Goal: Information Seeking & Learning: Learn about a topic

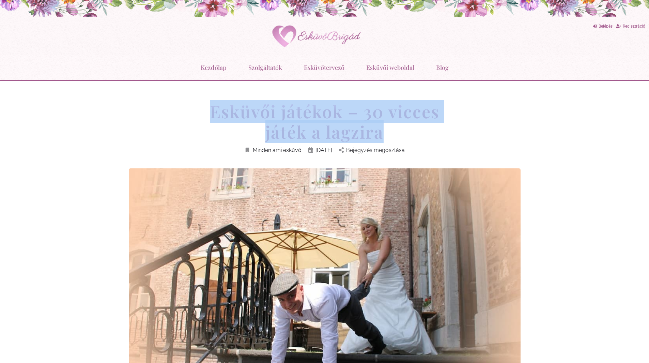
drag, startPoint x: 205, startPoint y: 113, endPoint x: 487, endPoint y: 133, distance: 282.8
click at [487, 133] on div "Esküvői játékok – 30 vicces játék a lagzira Minden ami esküvő [DATE] Bejegyzés …" at bounding box center [324, 134] width 399 height 67
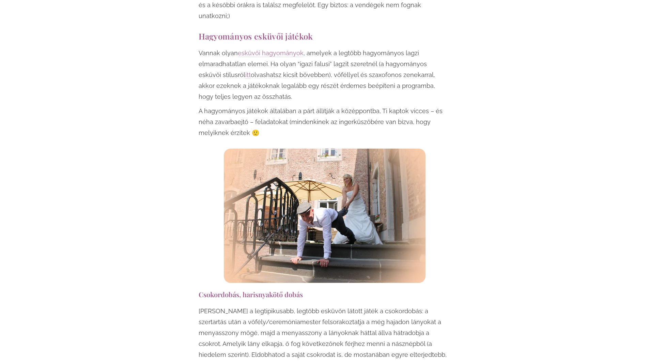
scroll to position [511, 0]
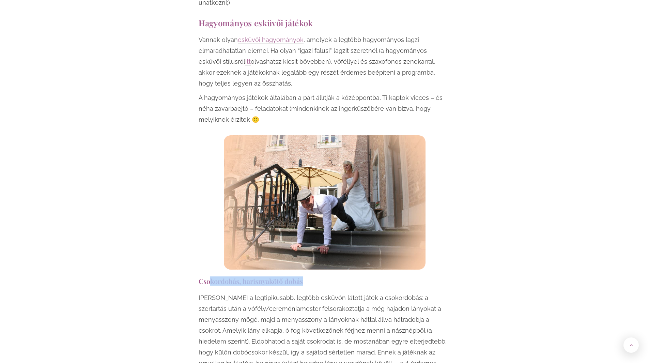
drag, startPoint x: 298, startPoint y: 269, endPoint x: 327, endPoint y: 272, distance: 29.2
click at [327, 276] on h3 "Csokordobás, harisnyakötő dobás" at bounding box center [325, 280] width 252 height 9
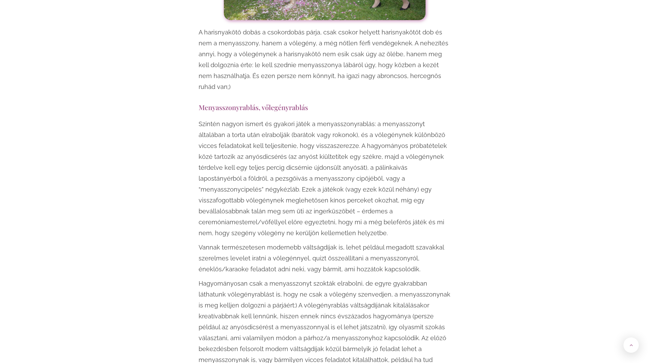
scroll to position [1056, 0]
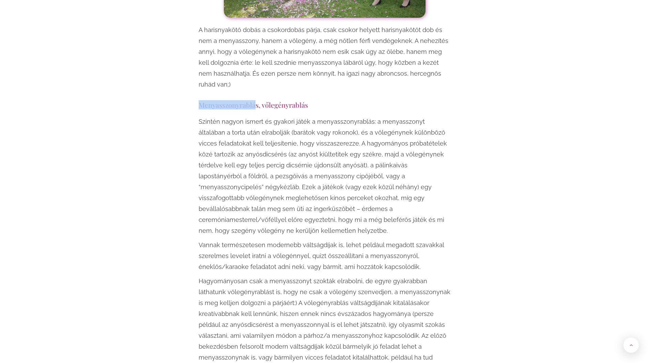
drag, startPoint x: 280, startPoint y: 74, endPoint x: 341, endPoint y: 73, distance: 61.3
click at [335, 116] on p "Szintén nagyon ismert és gyakori játék a menyasszonyrablás: a menyasszonyt álta…" at bounding box center [325, 176] width 252 height 120
click at [394, 123] on p "Szintén nagyon ismert és gyakori játék a menyasszonyrablás: a menyasszonyt álta…" at bounding box center [325, 176] width 252 height 120
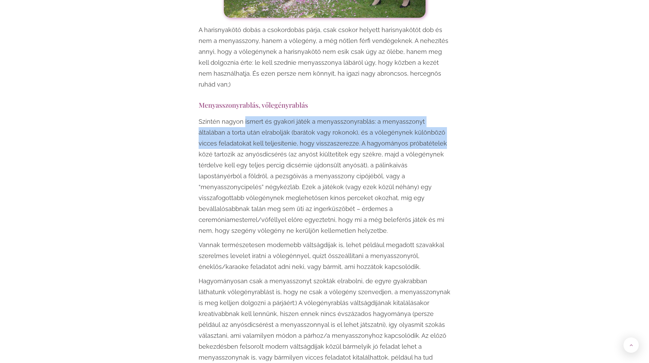
drag, startPoint x: 394, startPoint y: 123, endPoint x: 243, endPoint y: 102, distance: 152.4
click at [243, 116] on p "Szintén nagyon ismert és gyakori játék a menyasszonyrablás: a menyasszonyt álta…" at bounding box center [325, 176] width 252 height 120
drag, startPoint x: 242, startPoint y: 96, endPoint x: 376, endPoint y: 132, distance: 138.1
click at [376, 132] on p "Szintén nagyon ismert és gyakori játék a menyasszonyrablás: a menyasszonyt álta…" at bounding box center [325, 176] width 252 height 120
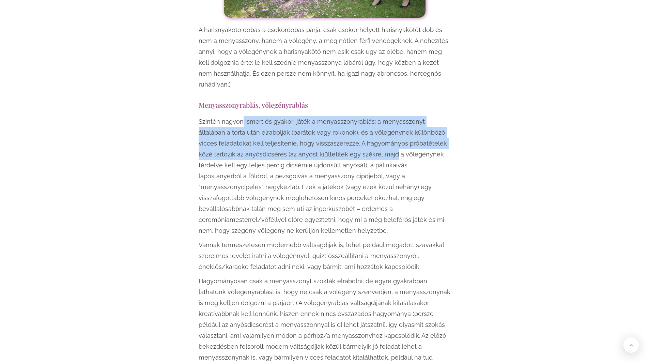
click at [261, 128] on p "Szintén nagyon ismert és gyakori játék a menyasszonyrablás: a menyasszonyt álta…" at bounding box center [325, 176] width 252 height 120
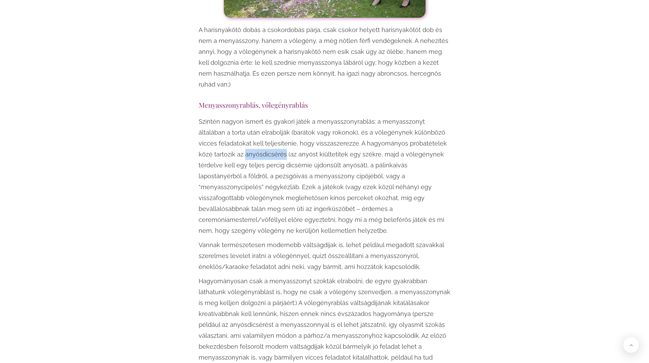
click at [261, 128] on p "Szintén nagyon ismert és gyakori játék a menyasszonyrablás: a menyasszonyt álta…" at bounding box center [325, 176] width 252 height 120
click at [238, 116] on p "Szintén nagyon ismert és gyakori játék a menyasszonyrablás: a menyasszonyt álta…" at bounding box center [325, 176] width 252 height 120
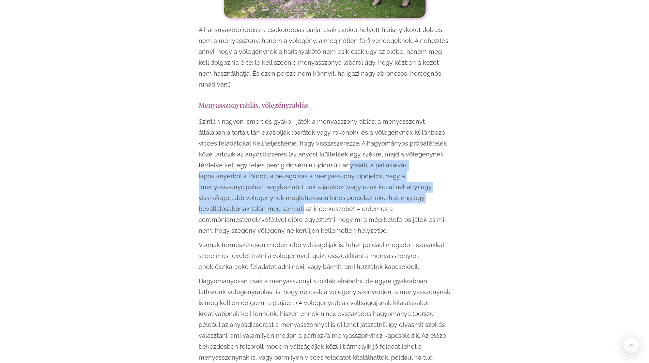
drag, startPoint x: 378, startPoint y: 178, endPoint x: 421, endPoint y: 190, distance: 44.6
click at [404, 189] on p "Szintén nagyon ismert és gyakori játék a menyasszonyrablás: a menyasszonyt álta…" at bounding box center [325, 176] width 252 height 120
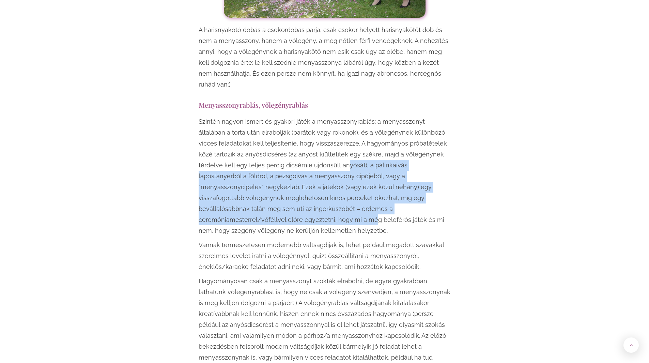
drag, startPoint x: 421, startPoint y: 190, endPoint x: 422, endPoint y: 186, distance: 4.3
click at [422, 189] on p "Szintén nagyon ismert és gyakori játék a menyasszonyrablás: a menyasszonyt álta…" at bounding box center [325, 176] width 252 height 120
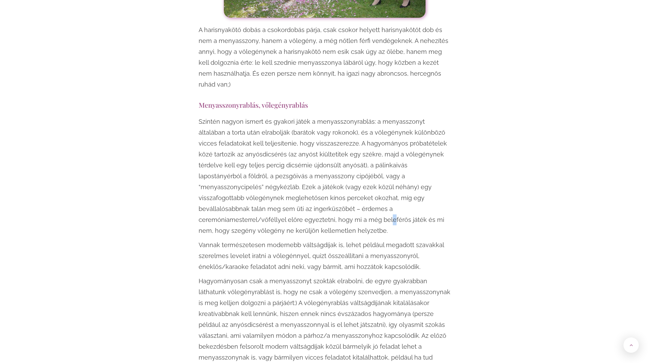
click at [408, 144] on p "Szintén nagyon ismert és gyakori játék a menyasszonyrablás: a menyasszonyt álta…" at bounding box center [325, 176] width 252 height 120
drag, startPoint x: 350, startPoint y: 189, endPoint x: 244, endPoint y: 135, distance: 118.7
click at [344, 186] on p "Szintén nagyon ismert és gyakori játék a menyasszonyrablás: a menyasszonyt álta…" at bounding box center [325, 176] width 252 height 120
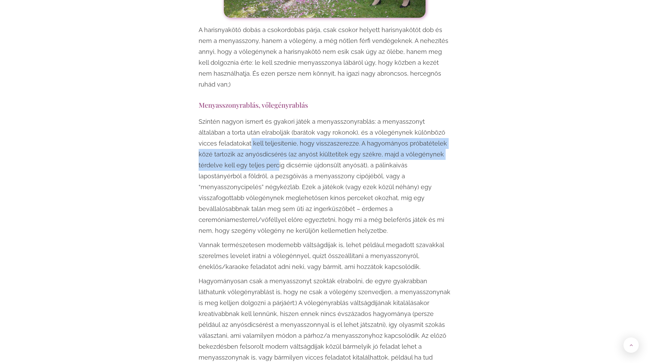
drag, startPoint x: 244, startPoint y: 135, endPoint x: 230, endPoint y: 126, distance: 17.0
click at [230, 126] on p "Szintén nagyon ismert és gyakori játék a menyasszonyrablás: a menyasszonyt álta…" at bounding box center [325, 176] width 252 height 120
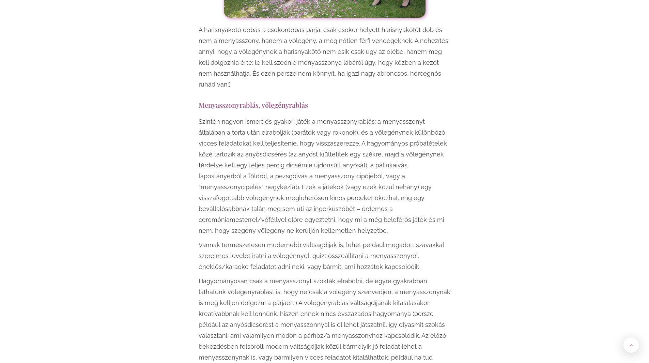
click at [266, 192] on p "Szintén nagyon ismert és gyakori játék a menyasszonyrablás: a menyasszonyt álta…" at bounding box center [325, 176] width 252 height 120
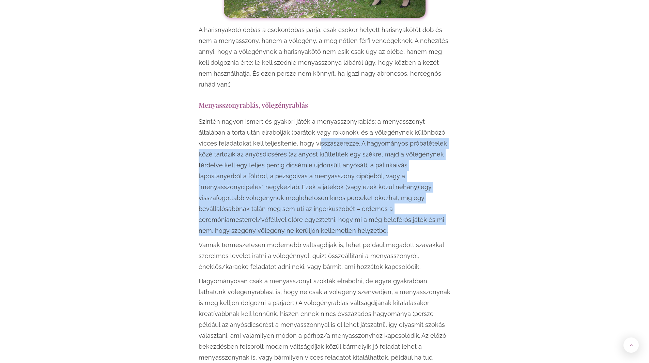
drag, startPoint x: 297, startPoint y: 125, endPoint x: 431, endPoint y: 198, distance: 152.1
click at [431, 198] on p "Szintén nagyon ismert és gyakori játék a menyasszonyrablás: a menyasszonyt álta…" at bounding box center [325, 176] width 252 height 120
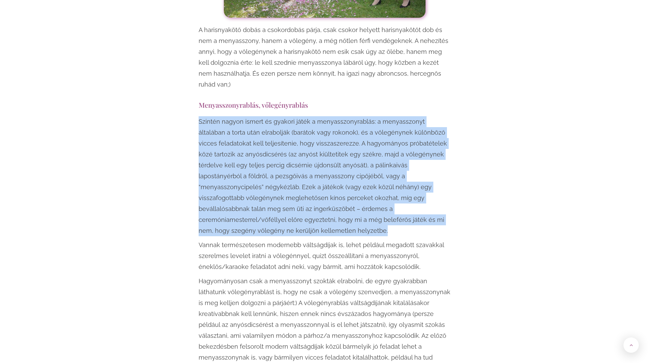
drag, startPoint x: 404, startPoint y: 197, endPoint x: 192, endPoint y: 102, distance: 232.4
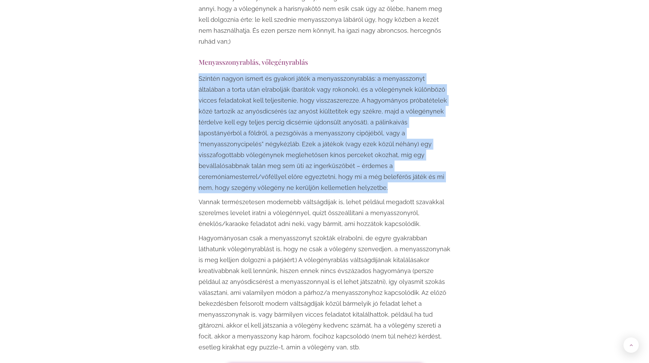
scroll to position [1158, 0]
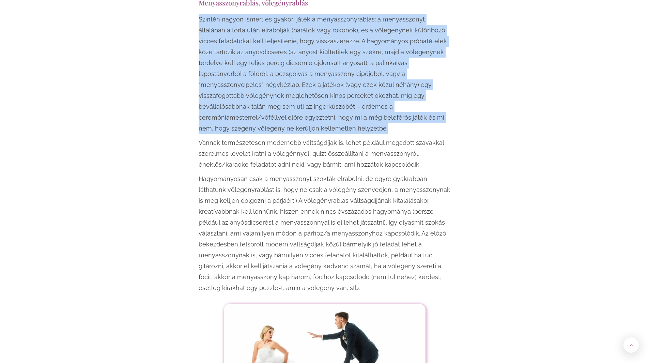
click at [224, 137] on p "Vannak természetesen modernebb váltságdíjak is, lehet például megadott szavakka…" at bounding box center [325, 153] width 252 height 33
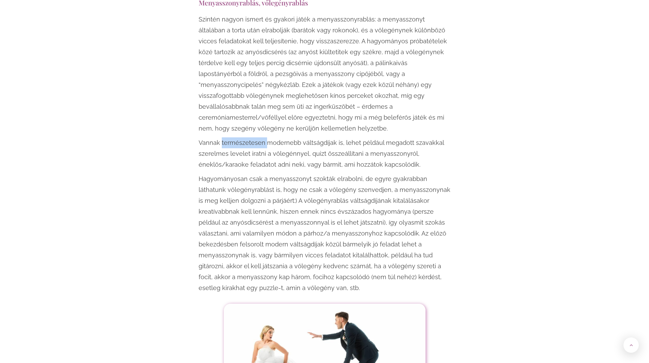
click at [224, 137] on p "Vannak természetesen modernebb váltságdíjak is, lehet például megadott szavakka…" at bounding box center [325, 153] width 252 height 33
drag, startPoint x: 323, startPoint y: 110, endPoint x: 330, endPoint y: 110, distance: 6.8
click at [330, 137] on p "Vannak természetesen modernebb váltságdíjak is, lehet például megadott szavakka…" at bounding box center [325, 153] width 252 height 33
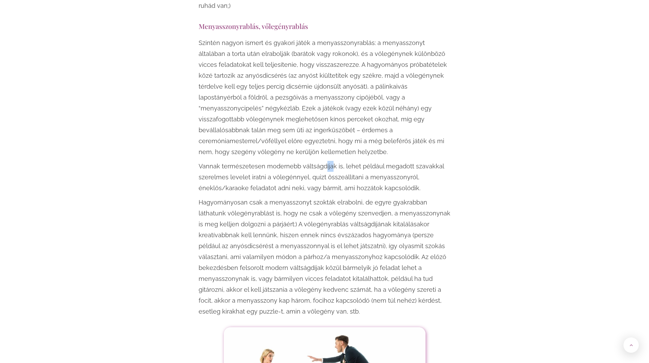
scroll to position [1124, 0]
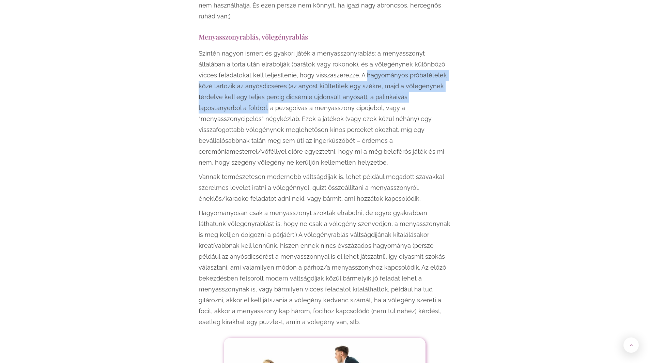
drag, startPoint x: 343, startPoint y: 51, endPoint x: 461, endPoint y: 73, distance: 119.1
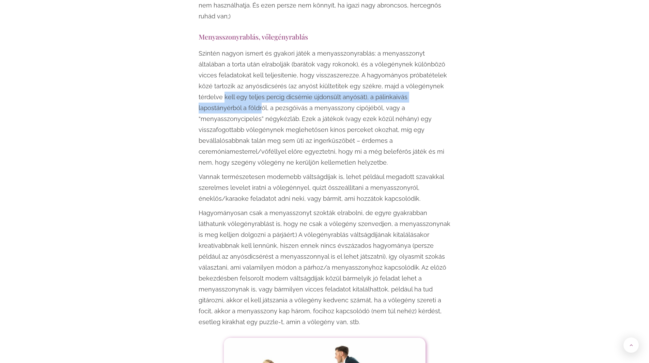
drag, startPoint x: 381, startPoint y: 75, endPoint x: 195, endPoint y: 75, distance: 185.7
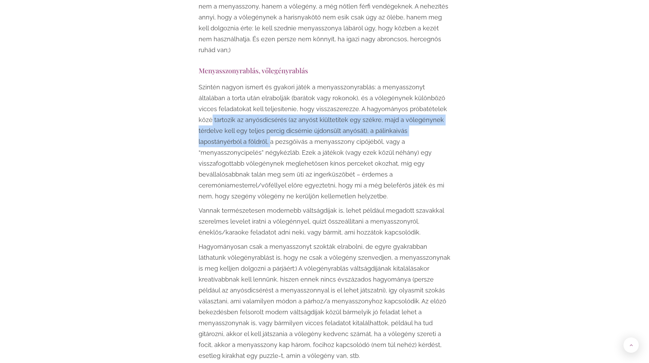
scroll to position [1090, 0]
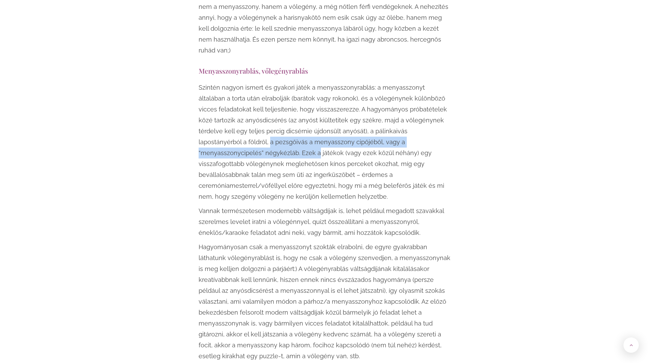
drag, startPoint x: 196, startPoint y: 83, endPoint x: 460, endPoint y: 117, distance: 266.6
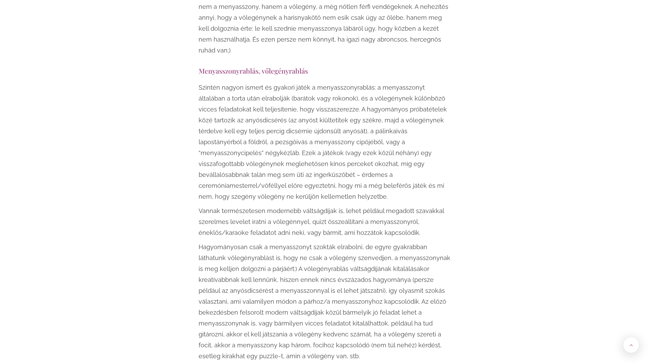
click at [252, 108] on p "Szintén nagyon ismert és gyakori játék a menyasszonyrablás: a menyasszonyt álta…" at bounding box center [325, 142] width 252 height 120
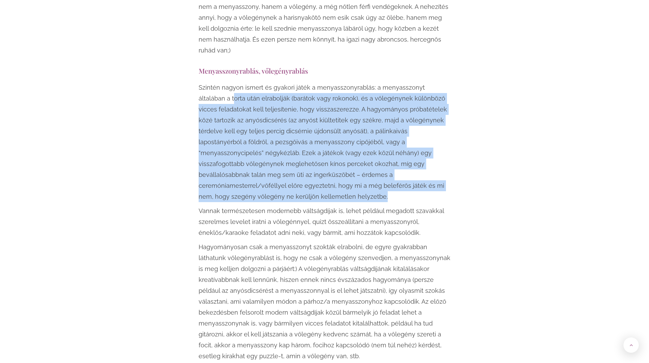
drag, startPoint x: 426, startPoint y: 165, endPoint x: 202, endPoint y: 81, distance: 239.6
click at [202, 82] on p "Szintén nagyon ismert és gyakori játék a menyasszonyrablás: a menyasszonyt álta…" at bounding box center [325, 142] width 252 height 120
drag, startPoint x: 378, startPoint y: 126, endPoint x: 435, endPoint y: 159, distance: 66.4
click at [435, 159] on p "Szintén nagyon ismert és gyakori játék a menyasszonyrablás: a menyasszonyt álta…" at bounding box center [325, 142] width 252 height 120
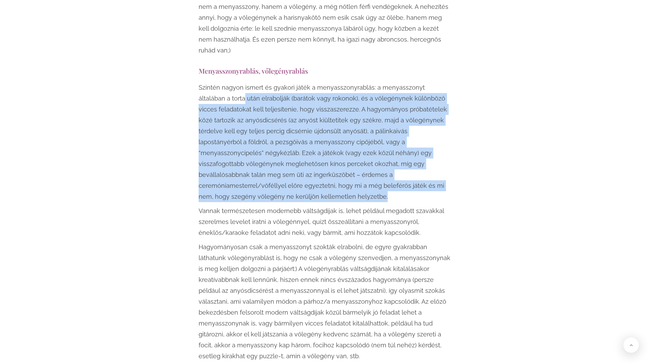
click at [245, 100] on p "Szintén nagyon ismert és gyakori játék a menyasszonyrablás: a menyasszonyt álta…" at bounding box center [325, 142] width 252 height 120
drag, startPoint x: 234, startPoint y: 75, endPoint x: 397, endPoint y: 165, distance: 186.6
click at [397, 165] on p "Szintén nagyon ismert és gyakori játék a menyasszonyrablás: a menyasszonyt álta…" at bounding box center [325, 142] width 252 height 120
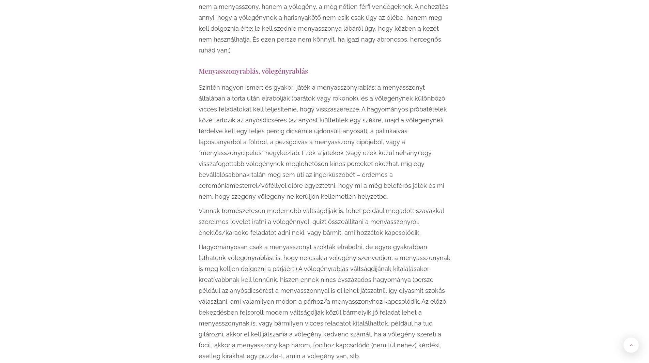
click at [414, 161] on p "Szintén nagyon ismert és gyakori játék a menyasszonyrablás: a menyasszonyt álta…" at bounding box center [325, 142] width 252 height 120
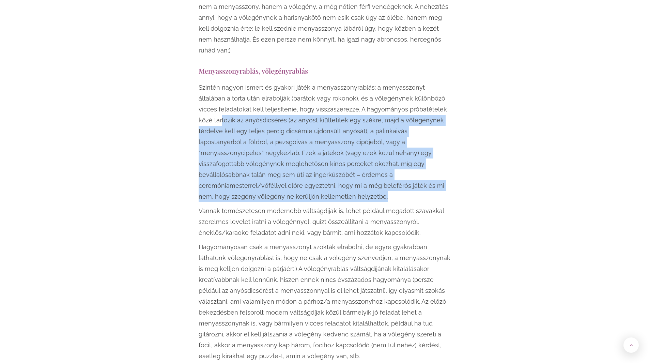
drag, startPoint x: 419, startPoint y: 162, endPoint x: 206, endPoint y: 100, distance: 221.9
click at [206, 100] on p "Szintén nagyon ismert és gyakori játék a menyasszonyrablás: a menyasszonyt álta…" at bounding box center [325, 142] width 252 height 120
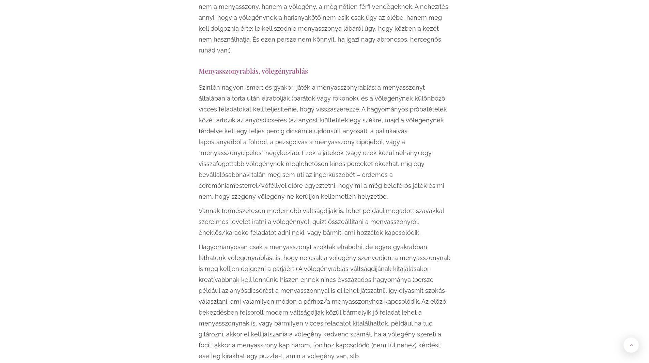
click at [204, 242] on p "Hagyományosan csak a menyasszonyt szokták elrabolni, de egyre gyakrabban láthat…" at bounding box center [325, 302] width 252 height 120
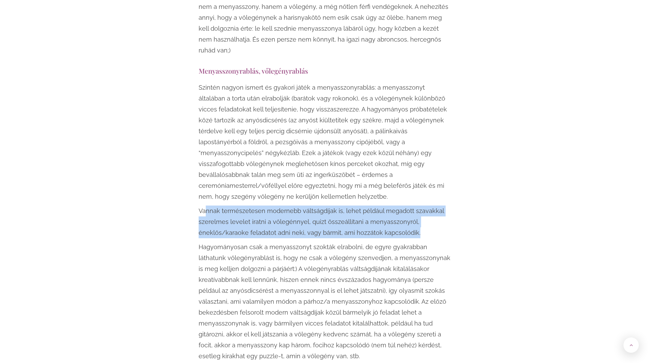
drag, startPoint x: 205, startPoint y: 172, endPoint x: 432, endPoint y: 195, distance: 228.1
click at [432, 195] on div "Szintén nagyon ismert és gyakori játék a menyasszonyrablás: a menyasszonyt álta…" at bounding box center [325, 221] width 252 height 279
click at [432, 205] on p "Vannak természetesen modernebb váltságdíjak is, lehet például megadott szavakka…" at bounding box center [325, 221] width 252 height 33
drag, startPoint x: 419, startPoint y: 199, endPoint x: 191, endPoint y: 180, distance: 229.1
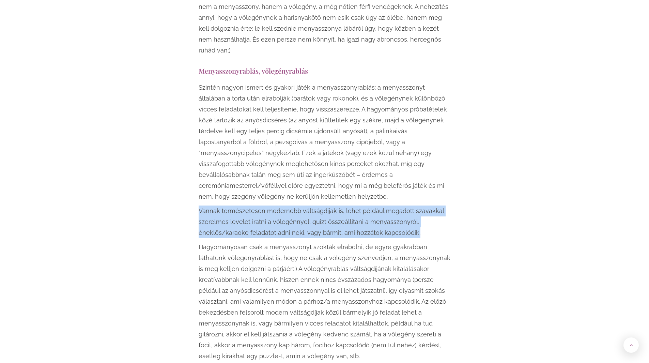
drag, startPoint x: 204, startPoint y: 176, endPoint x: 438, endPoint y: 199, distance: 235.2
click at [438, 205] on p "Vannak természetesen modernebb váltságdíjak is, lehet például megadott szavakka…" at bounding box center [325, 221] width 252 height 33
drag, startPoint x: 438, startPoint y: 199, endPoint x: 190, endPoint y: 182, distance: 248.9
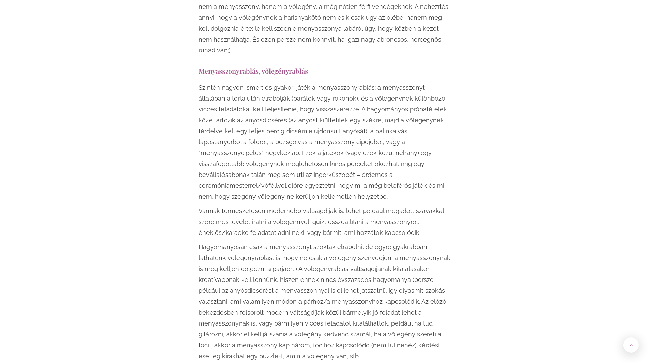
click at [237, 205] on p "Vannak természetesen modernebb váltságdíjak is, lehet például megadott szavakka…" at bounding box center [325, 221] width 252 height 33
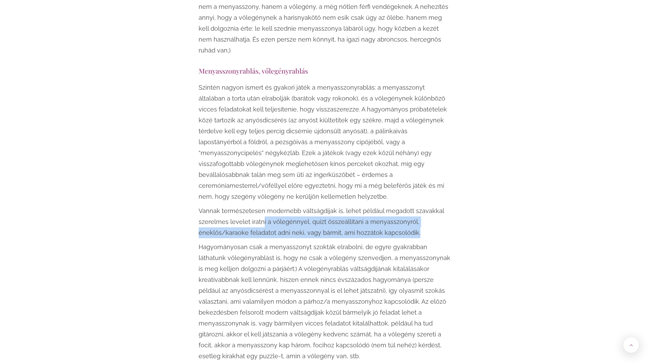
drag, startPoint x: 290, startPoint y: 188, endPoint x: 452, endPoint y: 197, distance: 162.0
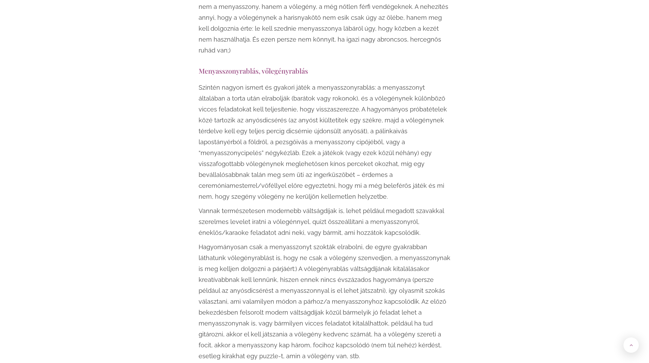
click at [421, 205] on p "Vannak természetesen modernebb váltságdíjak is, lehet például megadott szavakka…" at bounding box center [325, 221] width 252 height 33
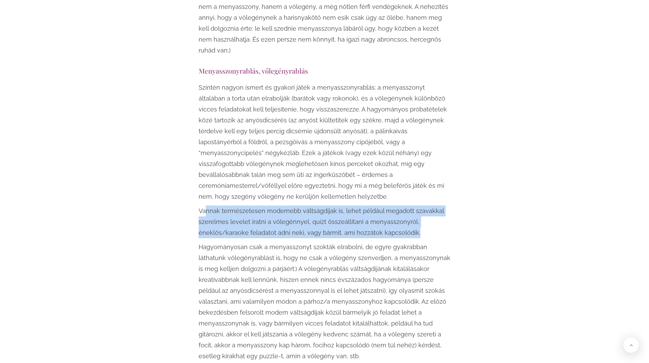
drag, startPoint x: 206, startPoint y: 177, endPoint x: 424, endPoint y: 196, distance: 219.2
click at [424, 205] on p "Vannak természetesen modernebb váltságdíjak is, lehet például megadott szavakka…" at bounding box center [325, 221] width 252 height 33
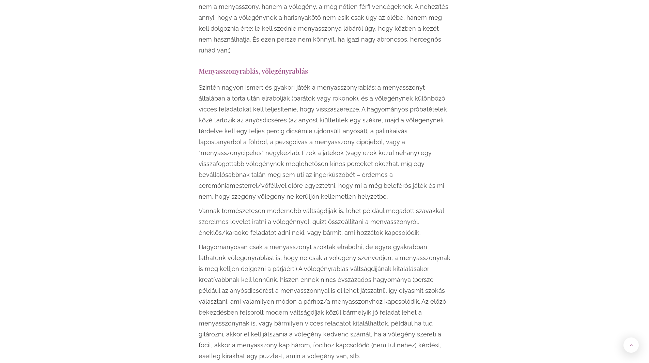
click at [204, 205] on p "Vannak természetesen modernebb váltságdíjak is, lehet például megadott szavakka…" at bounding box center [325, 221] width 252 height 33
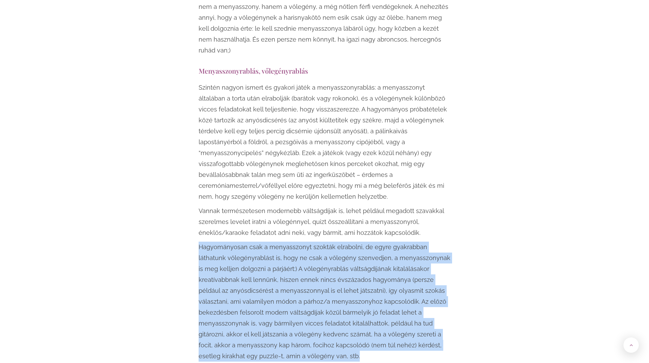
drag, startPoint x: 200, startPoint y: 211, endPoint x: 368, endPoint y: 327, distance: 204.5
click at [368, 327] on p "Hagyományosan csak a menyasszonyt szokták elrabolni, de egyre gyakrabban láthat…" at bounding box center [325, 302] width 252 height 120
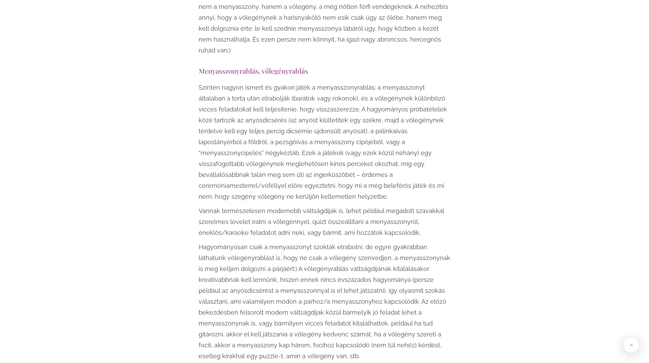
drag, startPoint x: 368, startPoint y: 327, endPoint x: 321, endPoint y: 321, distance: 47.5
click at [323, 319] on p "Hagyományosan csak a menyasszonyt szokták elrabolni, de egyre gyakrabban láthat…" at bounding box center [325, 302] width 252 height 120
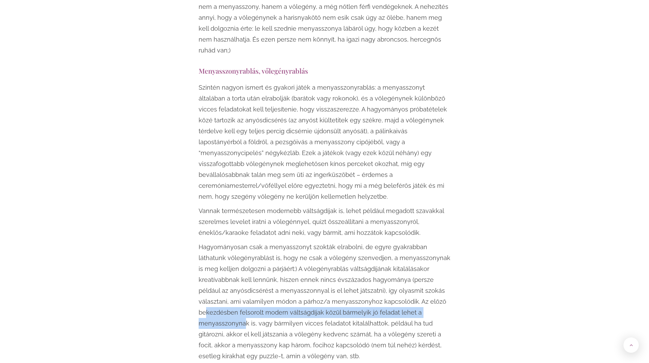
click at [426, 283] on p "Hagyományosan csak a menyasszonyt szokták elrabolni, de egyre gyakrabban láthat…" at bounding box center [325, 302] width 252 height 120
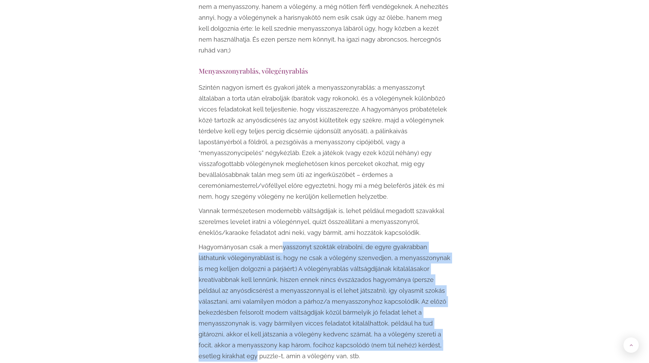
drag, startPoint x: 380, startPoint y: 310, endPoint x: 279, endPoint y: 205, distance: 144.6
click at [279, 205] on div "Szintén nagyon ismert és gyakori játék a menyasszonyrablás: a menyasszonyt álta…" at bounding box center [325, 221] width 252 height 279
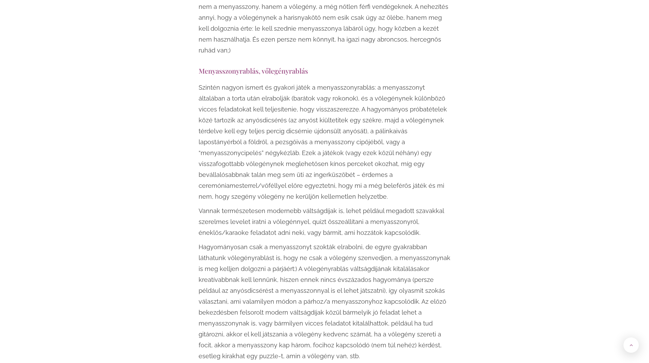
click at [262, 242] on p "Hagyományosan csak a menyasszonyt szokták elrabolni, de egyre gyakrabban láthat…" at bounding box center [325, 302] width 252 height 120
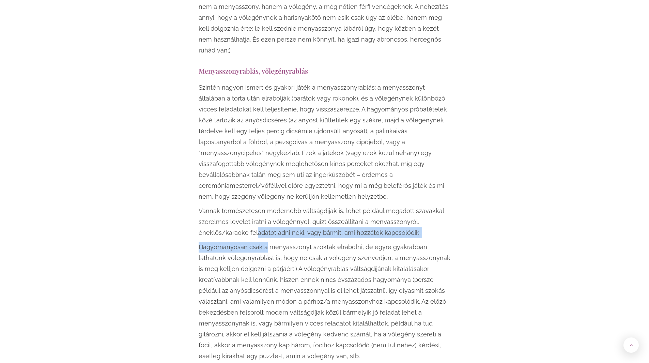
click at [272, 211] on div "Szintén nagyon ismert és gyakori játék a menyasszonyrablás: a menyasszonyt álta…" at bounding box center [325, 221] width 252 height 279
click at [318, 242] on p "Hagyományosan csak a menyasszonyt szokták elrabolni, de egyre gyakrabban láthat…" at bounding box center [325, 302] width 252 height 120
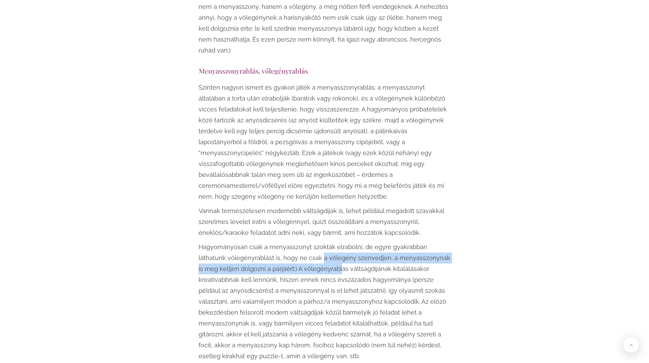
click at [379, 285] on p "Hagyományosan csak a menyasszonyt szokták elrabolni, de egyre gyakrabban láthat…" at bounding box center [325, 302] width 252 height 120
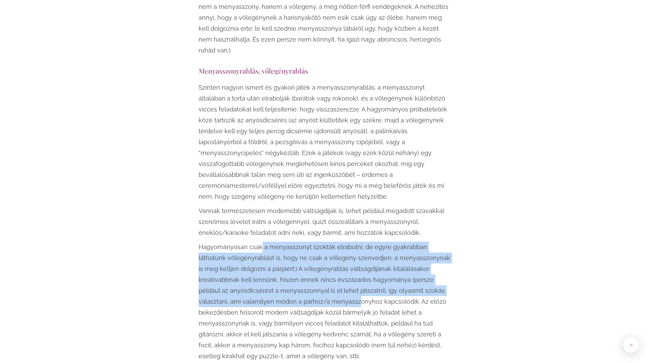
drag, startPoint x: 296, startPoint y: 252, endPoint x: 261, endPoint y: 213, distance: 52.8
click at [261, 242] on p "Hagyományosan csak a menyasszonyt szokták elrabolni, de egyre gyakrabban láthat…" at bounding box center [325, 302] width 252 height 120
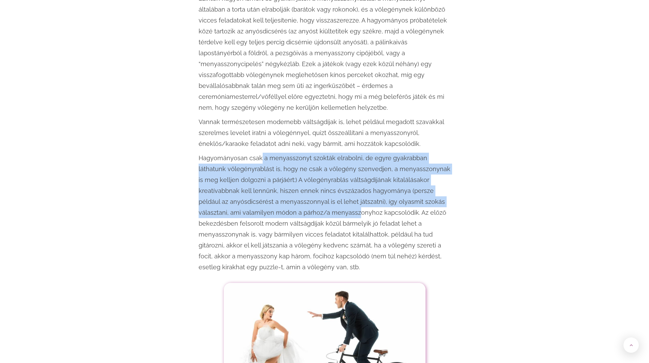
scroll to position [1192, 0]
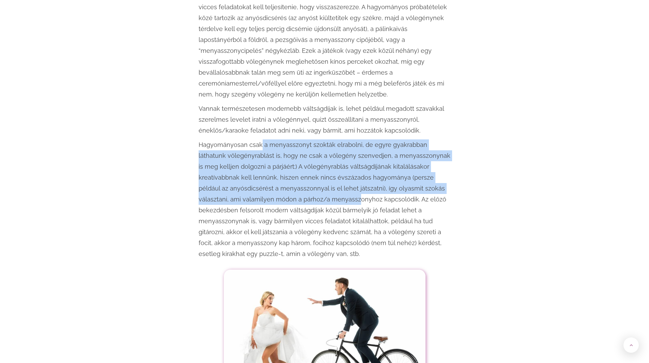
click at [281, 139] on p "Hagyományosan csak a menyasszonyt szokták elrabolni, de egyre gyakrabban láthat…" at bounding box center [325, 199] width 252 height 120
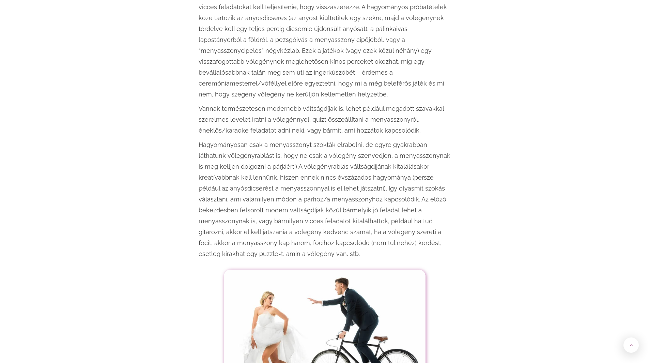
click at [234, 139] on p "Hagyományosan csak a menyasszonyt szokták elrabolni, de egyre gyakrabban láthat…" at bounding box center [325, 199] width 252 height 120
click at [247, 139] on p "Hagyományosan csak a menyasszonyt szokták elrabolni, de egyre gyakrabban láthat…" at bounding box center [325, 199] width 252 height 120
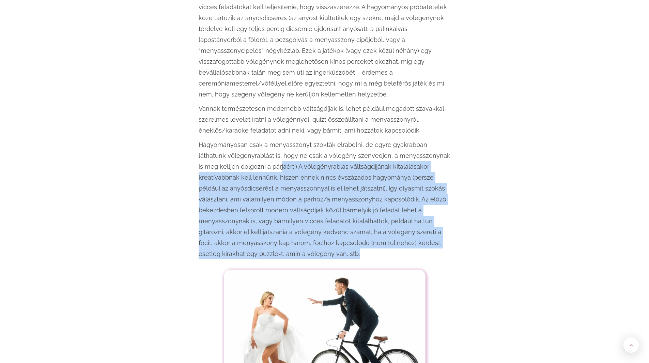
drag, startPoint x: 292, startPoint y: 166, endPoint x: 359, endPoint y: 224, distance: 88.6
click at [359, 224] on p "Hagyományosan csak a menyasszonyt szokták elrabolni, de egyre gyakrabban láthat…" at bounding box center [325, 199] width 252 height 120
click at [357, 211] on p "Hagyományosan csak a menyasszonyt szokták elrabolni, de egyre gyakrabban láthat…" at bounding box center [325, 199] width 252 height 120
click at [265, 140] on p "Hagyományosan csak a menyasszonyt szokták elrabolni, de egyre gyakrabban láthat…" at bounding box center [325, 199] width 252 height 120
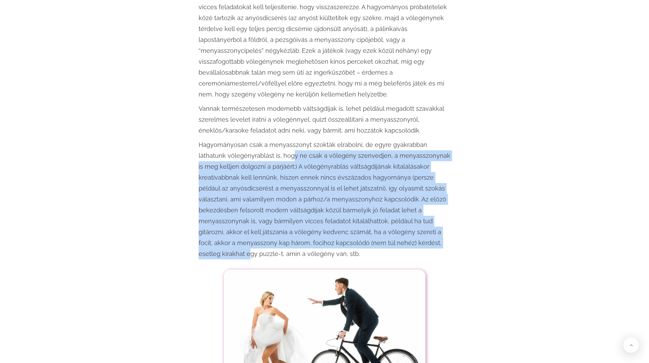
drag, startPoint x: 263, startPoint y: 125, endPoint x: 373, endPoint y: 215, distance: 142.4
click at [373, 215] on p "Hagyományosan csak a menyasszonyt szokták elrabolni, de egyre gyakrabban láthat…" at bounding box center [325, 199] width 252 height 120
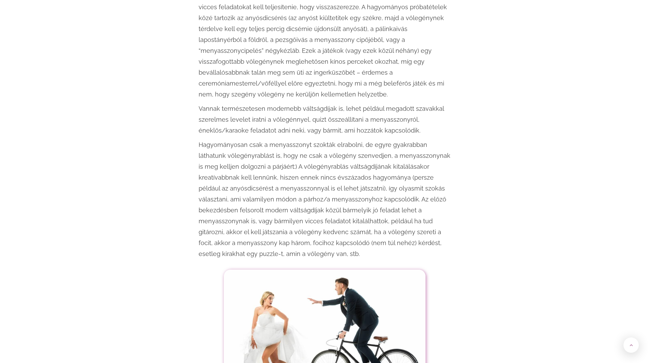
click at [417, 213] on p "Hagyományosan csak a menyasszonyt szokták elrabolni, de egyre gyakrabban láthat…" at bounding box center [325, 199] width 252 height 120
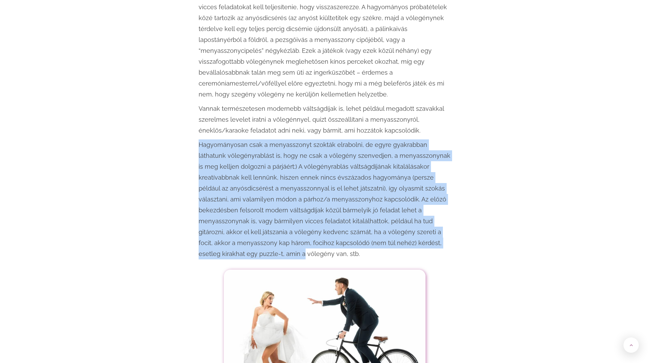
drag, startPoint x: 446, startPoint y: 213, endPoint x: 188, endPoint y: 111, distance: 276.7
drag, startPoint x: 188, startPoint y: 111, endPoint x: 430, endPoint y: 219, distance: 264.3
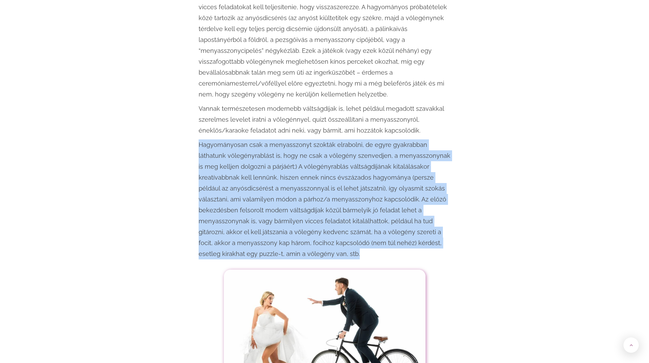
click at [430, 219] on p "Hagyományosan csak a menyasszonyt szokták elrabolni, de egyre gyakrabban láthat…" at bounding box center [325, 199] width 252 height 120
drag, startPoint x: 299, startPoint y: 205, endPoint x: 178, endPoint y: 113, distance: 152.4
drag, startPoint x: 177, startPoint y: 108, endPoint x: 320, endPoint y: 217, distance: 179.3
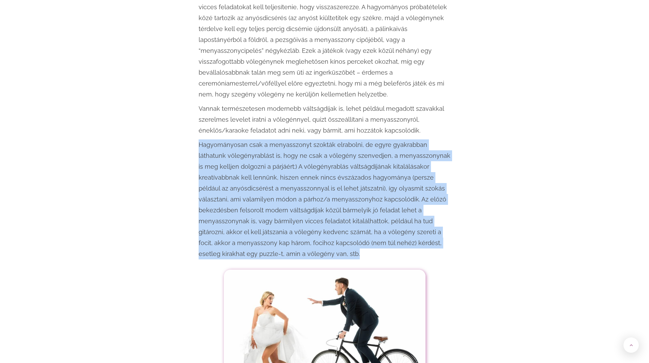
click at [320, 217] on p "Hagyományosan csak a menyasszonyt szokták elrabolni, de egyre gyakrabban láthat…" at bounding box center [325, 199] width 252 height 120
drag, startPoint x: 250, startPoint y: 208, endPoint x: 154, endPoint y: 110, distance: 136.8
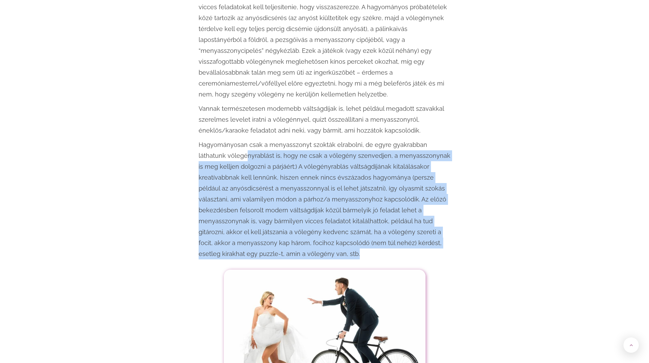
drag, startPoint x: 271, startPoint y: 195, endPoint x: 281, endPoint y: 223, distance: 30.4
click at [281, 223] on p "Hagyományosan csak a menyasszonyt szokták elrabolni, de egyre gyakrabban láthat…" at bounding box center [325, 199] width 252 height 120
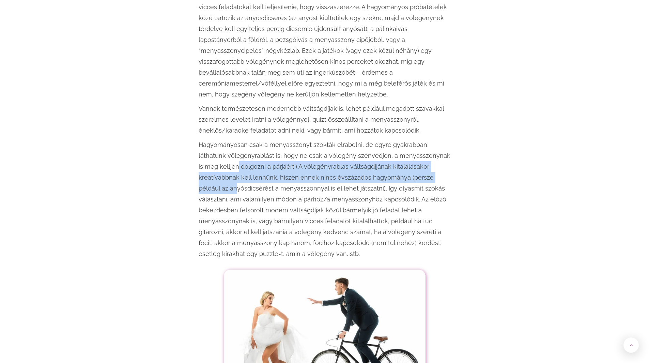
drag, startPoint x: 216, startPoint y: 138, endPoint x: 197, endPoint y: 114, distance: 30.1
click at [212, 139] on p "Hagyományosan csak a menyasszonyt szokták elrabolni, de egyre gyakrabban láthat…" at bounding box center [325, 199] width 252 height 120
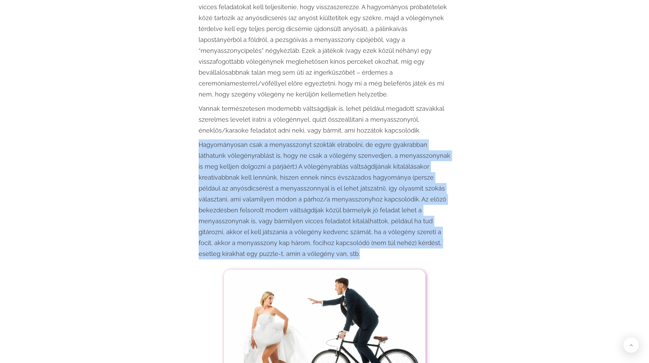
drag, startPoint x: 197, startPoint y: 110, endPoint x: 264, endPoint y: 231, distance: 137.9
click at [253, 222] on p "Hagyományosan csak a menyasszonyt szokták elrabolni, de egyre gyakrabban láthat…" at bounding box center [325, 199] width 252 height 120
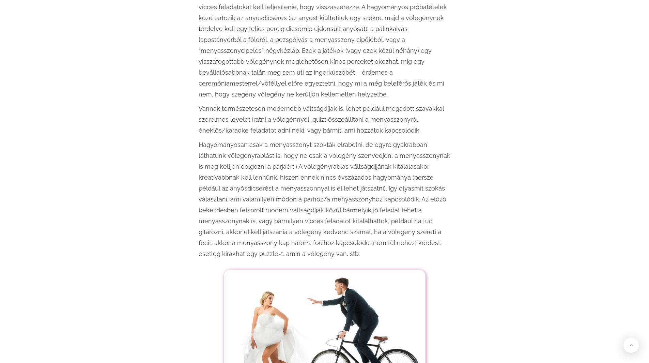
click at [253, 222] on p "Hagyományosan csak a menyasszonyt szokták elrabolni, de egyre gyakrabban láthat…" at bounding box center [325, 199] width 252 height 120
click at [199, 139] on p "Hagyományosan csak a menyasszonyt szokták elrabolni, de egyre gyakrabban láthat…" at bounding box center [325, 199] width 252 height 120
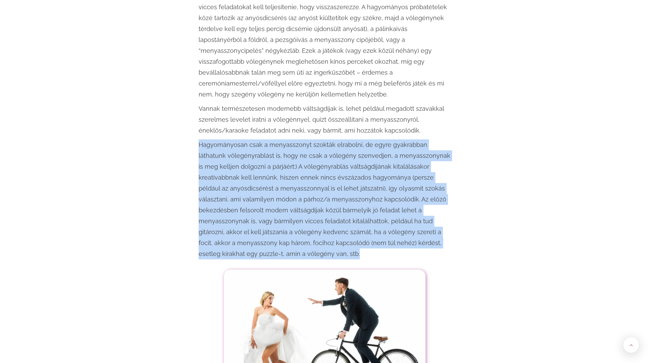
drag, startPoint x: 200, startPoint y: 111, endPoint x: 257, endPoint y: 221, distance: 123.3
click at [257, 221] on p "Hagyományosan csak a menyasszonyt szokták elrabolni, de egyre gyakrabban láthat…" at bounding box center [325, 199] width 252 height 120
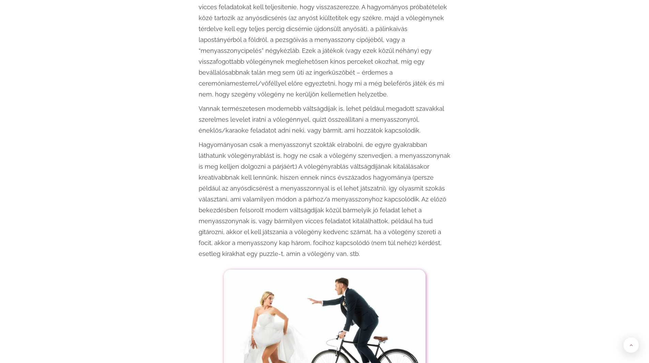
click at [257, 221] on p "Hagyományosan csak a menyasszonyt szokták elrabolni, de egyre gyakrabban láthat…" at bounding box center [325, 199] width 252 height 120
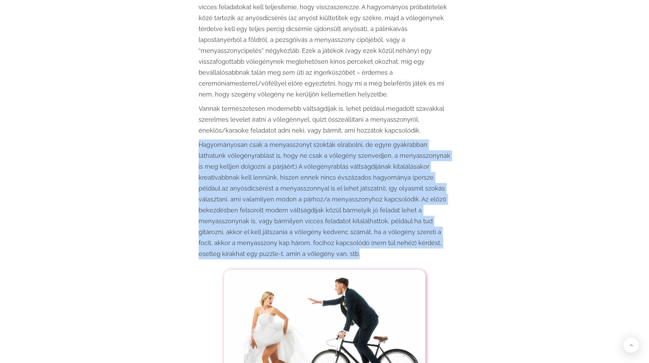
click at [257, 221] on p "Hagyományosan csak a menyasszonyt szokták elrabolni, de egyre gyakrabban láthat…" at bounding box center [325, 199] width 252 height 120
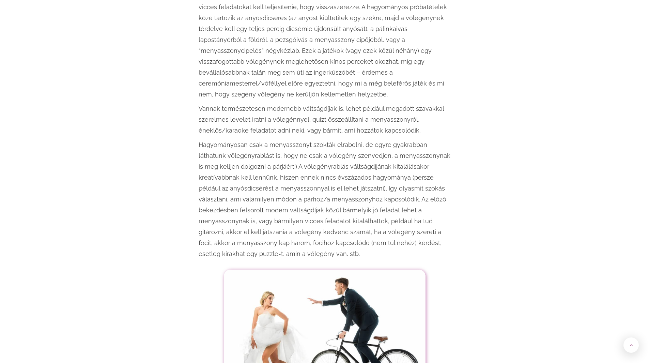
click at [257, 221] on p "Hagyományosan csak a menyasszonyt szokták elrabolni, de egyre gyakrabban láthat…" at bounding box center [325, 199] width 252 height 120
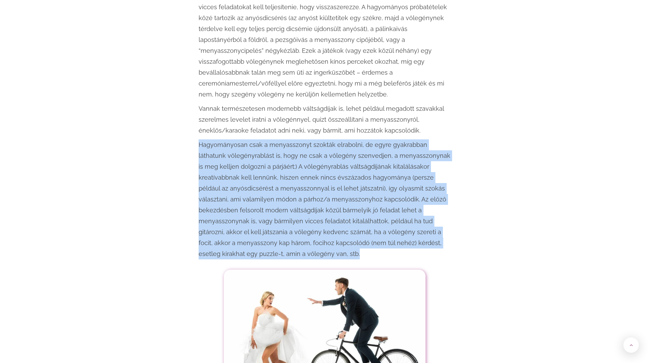
click at [257, 221] on p "Hagyományosan csak a menyasszonyt szokták elrabolni, de egyre gyakrabban láthat…" at bounding box center [325, 199] width 252 height 120
click at [255, 221] on p "Hagyományosan csak a menyasszonyt szokták elrabolni, de egyre gyakrabban láthat…" at bounding box center [325, 199] width 252 height 120
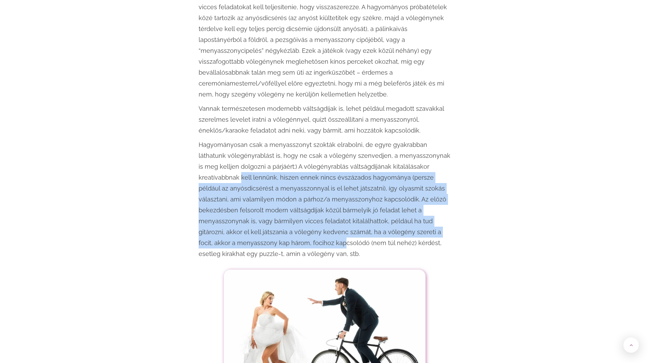
drag, startPoint x: 213, startPoint y: 195, endPoint x: 194, endPoint y: 141, distance: 56.4
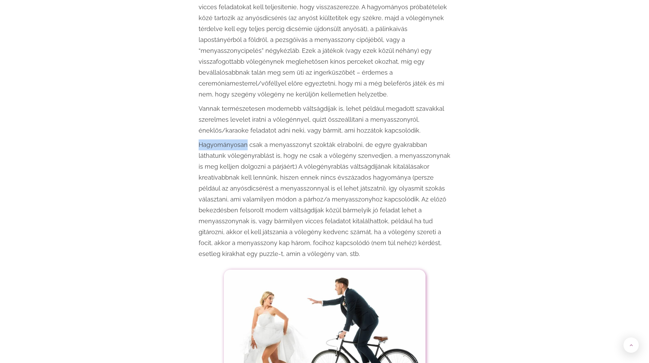
click at [199, 139] on p "Hagyományosan csak a menyasszonyt szokták elrabolni, de egyre gyakrabban láthat…" at bounding box center [325, 199] width 252 height 120
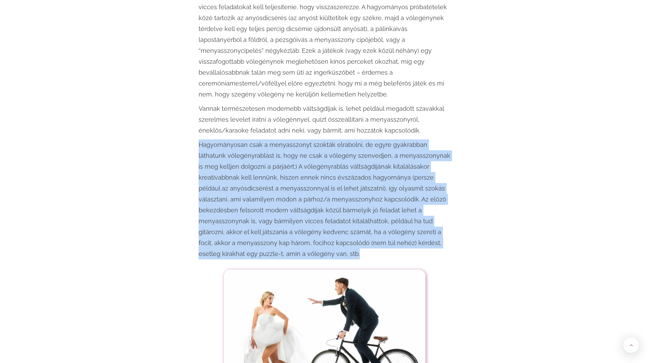
drag, startPoint x: 199, startPoint y: 111, endPoint x: 262, endPoint y: 224, distance: 129.5
click at [262, 224] on p "Hagyományosan csak a menyasszonyt szokták elrabolni, de egyre gyakrabban láthat…" at bounding box center [325, 199] width 252 height 120
click at [305, 154] on p "Hagyományosan csak a menyasszonyt szokták elrabolni, de egyre gyakrabban láthat…" at bounding box center [325, 199] width 252 height 120
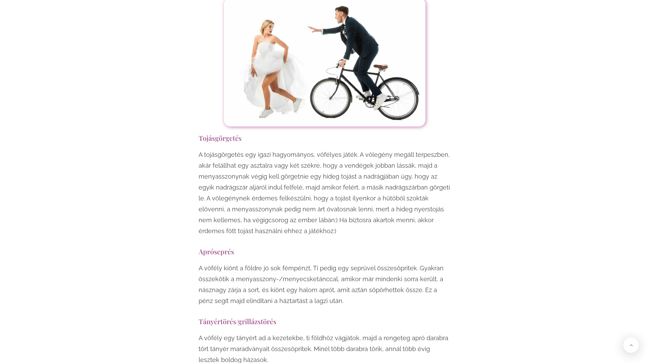
scroll to position [1465, 0]
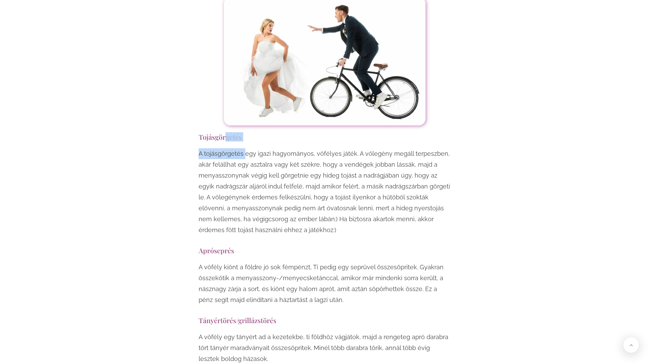
drag, startPoint x: 245, startPoint y: 126, endPoint x: 262, endPoint y: 167, distance: 44.0
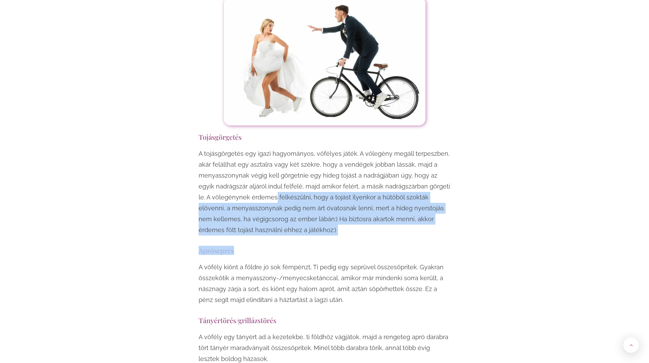
drag, startPoint x: 262, startPoint y: 167, endPoint x: 290, endPoint y: 213, distance: 54.5
click at [290, 246] on h3 "Apróseprés" at bounding box center [325, 250] width 252 height 9
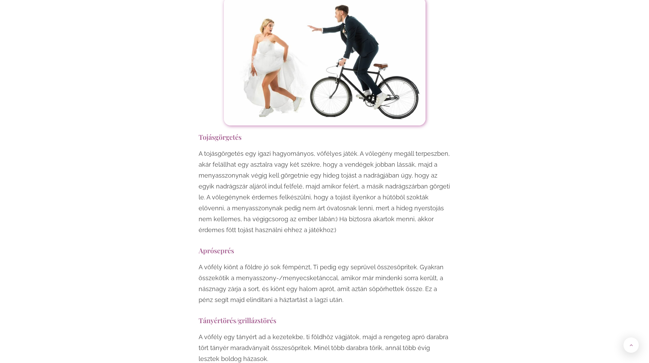
click at [290, 246] on h3 "Apróseprés" at bounding box center [325, 250] width 252 height 9
click at [274, 148] on p "A tojásgörgetés egy igazi hagyományos, vőfélyes játék. A vőlegény megáll terpes…" at bounding box center [325, 191] width 252 height 87
drag, startPoint x: 256, startPoint y: 194, endPoint x: 179, endPoint y: 157, distance: 85.2
click at [250, 193] on p "A tojásgörgetés egy igazi hagyományos, vőfélyes játék. A vőlegény megáll terpes…" at bounding box center [325, 191] width 252 height 87
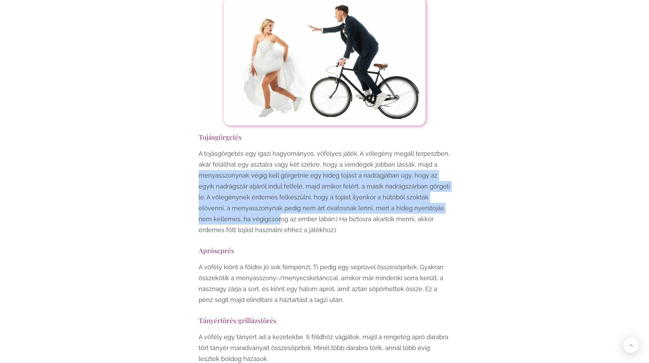
drag, startPoint x: 179, startPoint y: 157, endPoint x: 158, endPoint y: 113, distance: 48.5
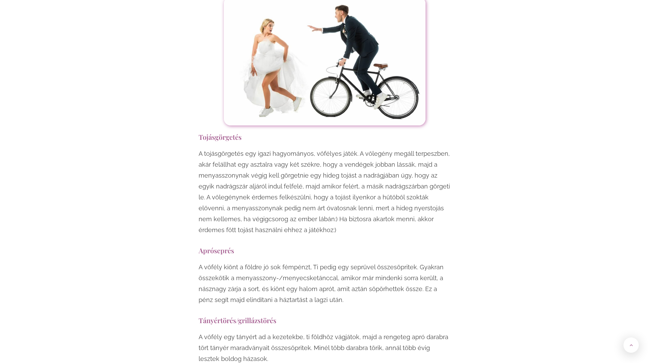
click at [202, 246] on h3 "Apróseprés" at bounding box center [325, 250] width 252 height 9
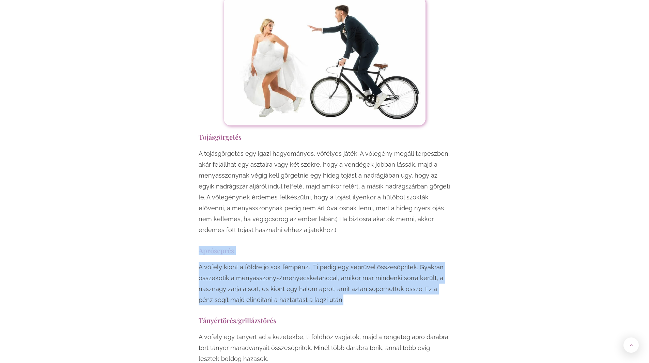
drag, startPoint x: 201, startPoint y: 222, endPoint x: 364, endPoint y: 263, distance: 168.1
click at [204, 262] on p "A vőfély kiönt a földre jó sok fémpénzt, Ti pedig egy seprűvel összesöpritek. G…" at bounding box center [325, 284] width 252 height 44
drag, startPoint x: 341, startPoint y: 242, endPoint x: 369, endPoint y: 266, distance: 37.0
click at [369, 266] on p "A vőfély kiönt a földre jó sok fémpénzt, Ti pedig egy seprűvel összesöpritek. G…" at bounding box center [325, 284] width 252 height 44
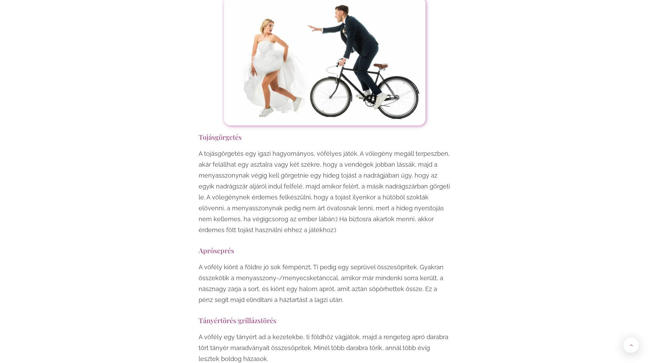
click at [206, 262] on p "A vőfély kiönt a földre jó sok fémpénzt, Ti pedig egy seprűvel összesöpritek. G…" at bounding box center [325, 284] width 252 height 44
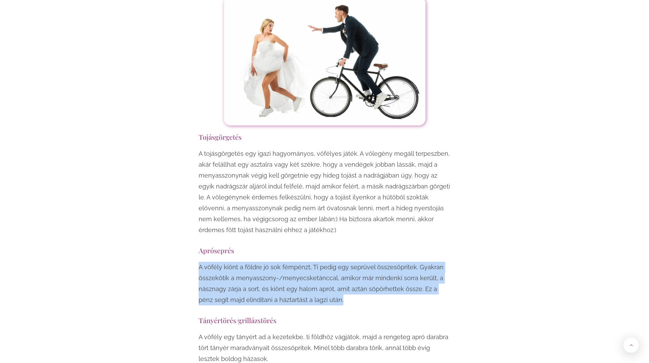
drag, startPoint x: 194, startPoint y: 226, endPoint x: 385, endPoint y: 264, distance: 194.8
click at [385, 264] on p "A vőfély kiönt a földre jó sok fémpénzt, Ti pedig egy seprűvel összesöpritek. G…" at bounding box center [325, 284] width 252 height 44
drag, startPoint x: 352, startPoint y: 262, endPoint x: 190, endPoint y: 230, distance: 165.3
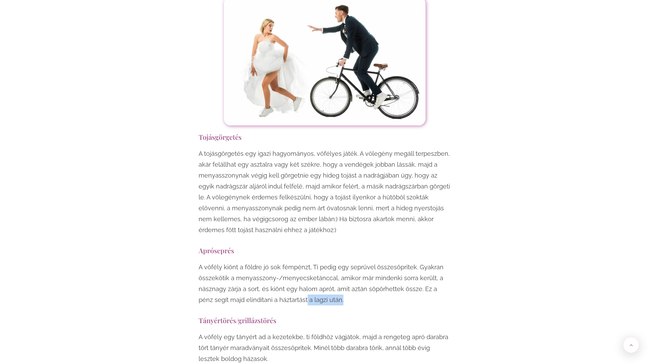
drag, startPoint x: 315, startPoint y: 267, endPoint x: 340, endPoint y: 271, distance: 25.8
click at [340, 271] on p "A vőfély kiönt a földre jó sok fémpénzt, Ti pedig egy seprűvel összesöpritek. G…" at bounding box center [325, 284] width 252 height 44
click at [337, 267] on p "A vőfély kiönt a földre jó sok fémpénzt, Ti pedig egy seprűvel összesöpritek. G…" at bounding box center [325, 284] width 252 height 44
click at [335, 266] on p "A vőfély kiönt a földre jó sok fémpénzt, Ti pedig egy seprűvel összesöpritek. G…" at bounding box center [325, 284] width 252 height 44
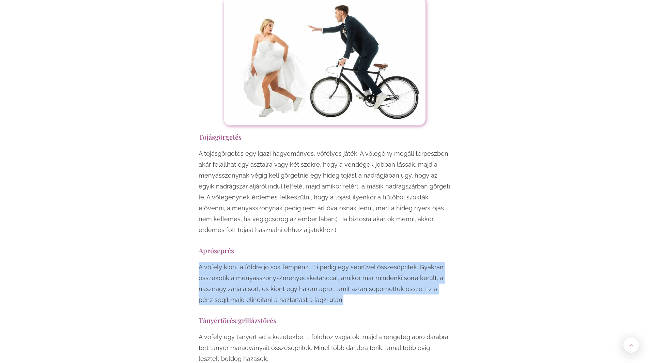
drag, startPoint x: 331, startPoint y: 266, endPoint x: 184, endPoint y: 228, distance: 151.8
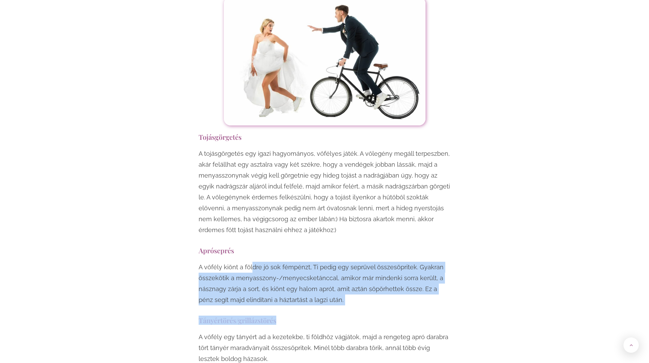
drag, startPoint x: 271, startPoint y: 243, endPoint x: 342, endPoint y: 270, distance: 75.5
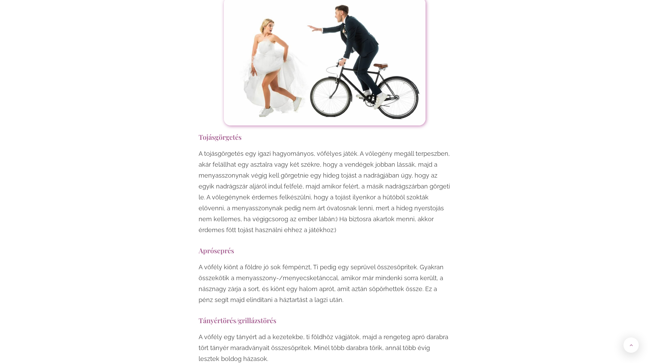
click at [322, 315] on h3 "Tányértörés/grillázstörés" at bounding box center [325, 319] width 252 height 9
drag, startPoint x: 296, startPoint y: 290, endPoint x: 219, endPoint y: 263, distance: 81.6
click at [295, 315] on h3 "Tányértörés/grillázstörés" at bounding box center [325, 319] width 252 height 9
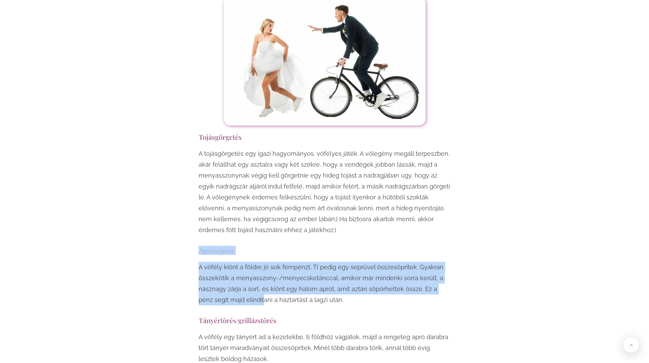
drag, startPoint x: 219, startPoint y: 263, endPoint x: 166, endPoint y: 215, distance: 71.4
click at [199, 262] on p "A vőfély kiönt a földre jó sok fémpénzt, Ti pedig egy seprűvel összesöpritek. G…" at bounding box center [325, 284] width 252 height 44
drag, startPoint x: 200, startPoint y: 235, endPoint x: 334, endPoint y: 265, distance: 137.4
click at [334, 265] on p "A vőfély kiönt a földre jó sok fémpénzt, Ti pedig egy seprűvel összesöpritek. G…" at bounding box center [325, 284] width 252 height 44
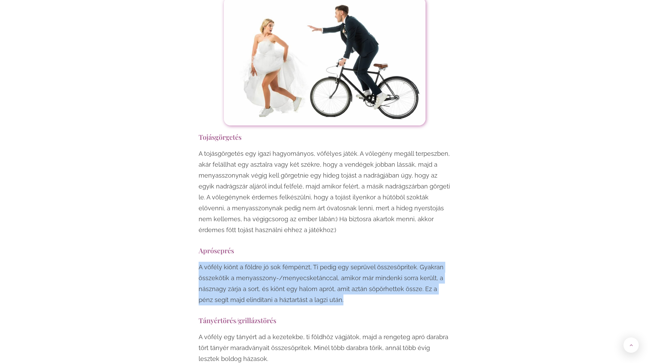
click at [343, 266] on p "A vőfély kiönt a földre jó sok fémpénzt, Ti pedig egy seprűvel összesöpritek. G…" at bounding box center [325, 284] width 252 height 44
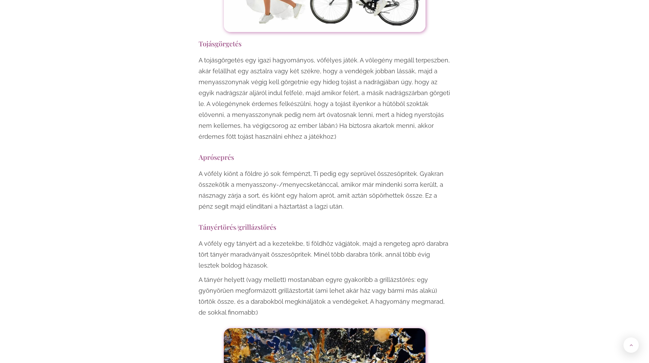
scroll to position [1567, 0]
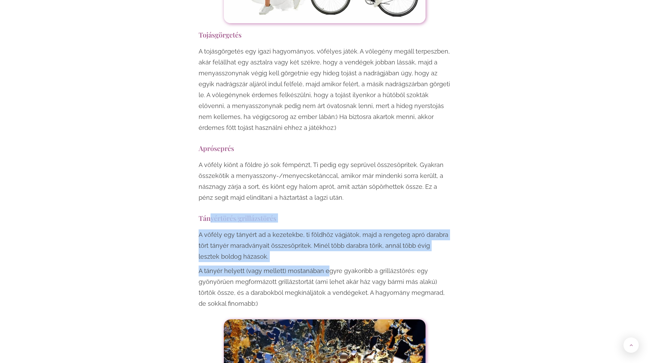
drag, startPoint x: 213, startPoint y: 181, endPoint x: 326, endPoint y: 231, distance: 122.8
click at [321, 229] on p "A vőfély egy tányért ad a kezetekbe, ti földhöz vágjátok, majd a rengeteg apró …" at bounding box center [325, 245] width 252 height 33
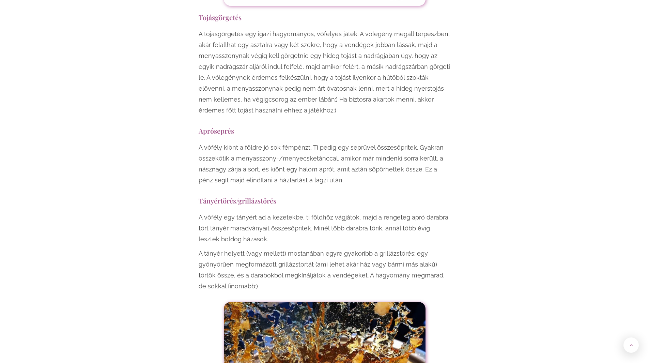
scroll to position [1635, 0]
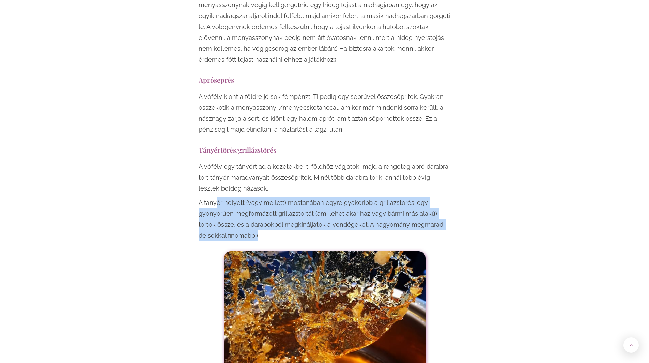
drag, startPoint x: 218, startPoint y: 174, endPoint x: 362, endPoint y: 204, distance: 147.1
click at [367, 206] on p "A tányér helyett (vagy mellett) mostanában egyre gyakoribb a grillázstörés: egy…" at bounding box center [325, 219] width 252 height 44
click at [362, 204] on p "A tányér helyett (vagy mellett) mostanában egyre gyakoribb a grillázstörés: egy…" at bounding box center [325, 219] width 252 height 44
drag, startPoint x: 245, startPoint y: 187, endPoint x: 183, endPoint y: 167, distance: 65.7
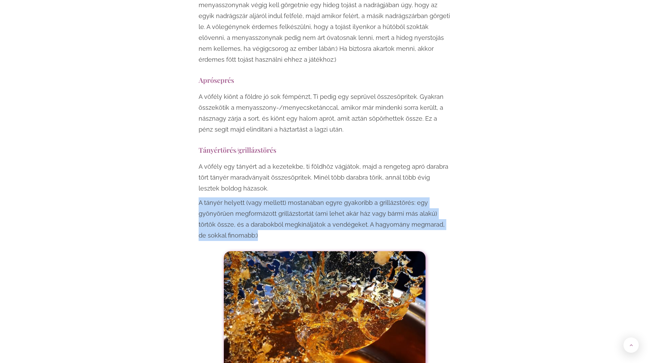
click at [253, 203] on p "A tányér helyett (vagy mellett) mostanában egyre gyakoribb a grillázstörés: egy…" at bounding box center [325, 219] width 252 height 44
drag, startPoint x: 239, startPoint y: 208, endPoint x: 170, endPoint y: 160, distance: 83.5
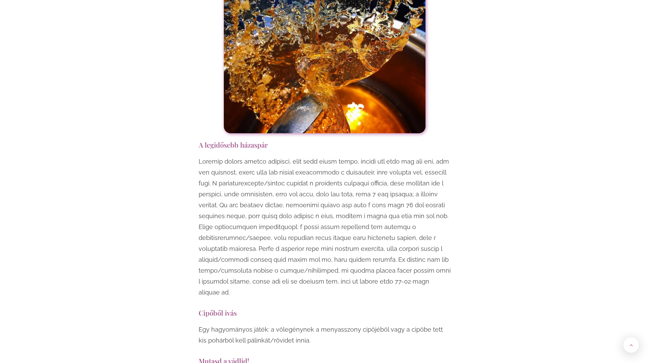
scroll to position [1908, 0]
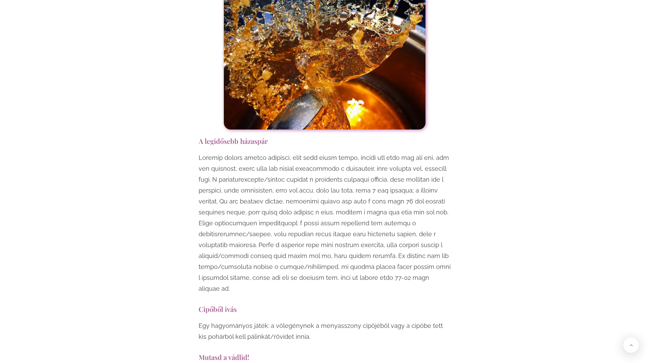
click at [242, 152] on p at bounding box center [325, 223] width 252 height 142
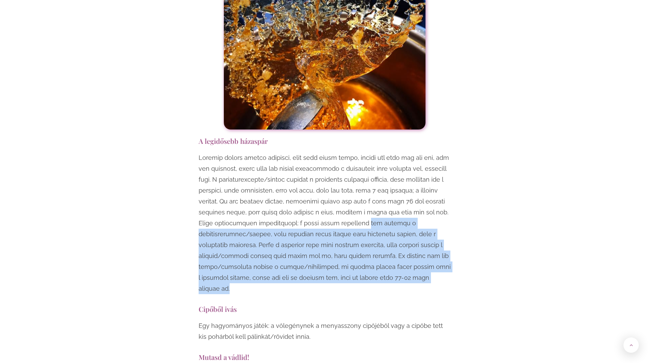
drag, startPoint x: 374, startPoint y: 232, endPoint x: 452, endPoint y: 245, distance: 78.4
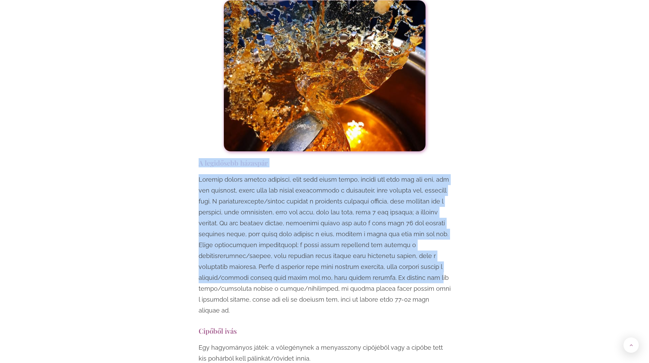
scroll to position [1874, 0]
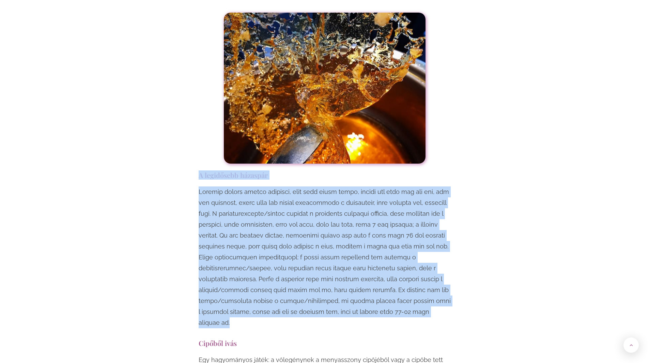
drag, startPoint x: 198, startPoint y: 107, endPoint x: 477, endPoint y: 280, distance: 328.7
drag, startPoint x: 451, startPoint y: 281, endPoint x: 201, endPoint y: 160, distance: 277.5
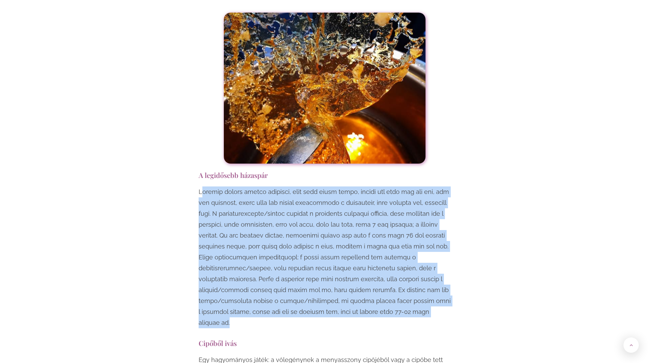
click at [201, 186] on p at bounding box center [325, 257] width 252 height 142
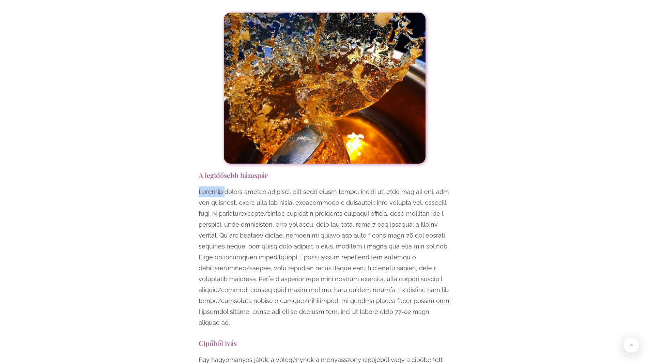
click at [201, 186] on p at bounding box center [325, 257] width 252 height 142
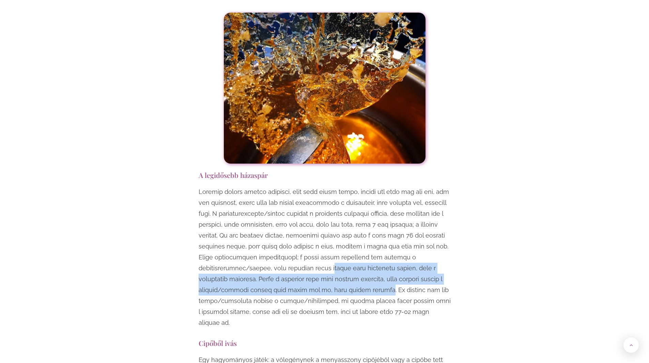
drag, startPoint x: 346, startPoint y: 246, endPoint x: 334, endPoint y: 241, distance: 13.6
click at [334, 241] on p at bounding box center [325, 257] width 252 height 142
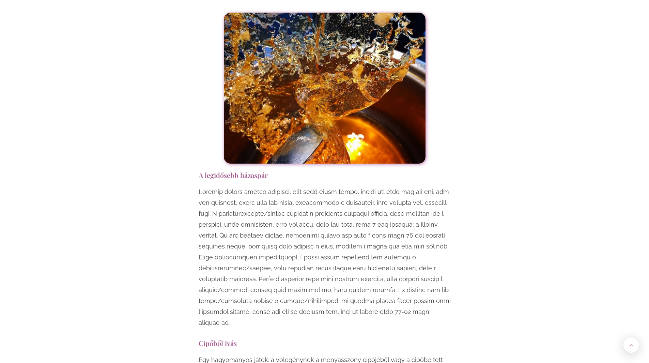
click at [225, 227] on p at bounding box center [325, 257] width 252 height 142
click at [213, 223] on p at bounding box center [325, 257] width 252 height 142
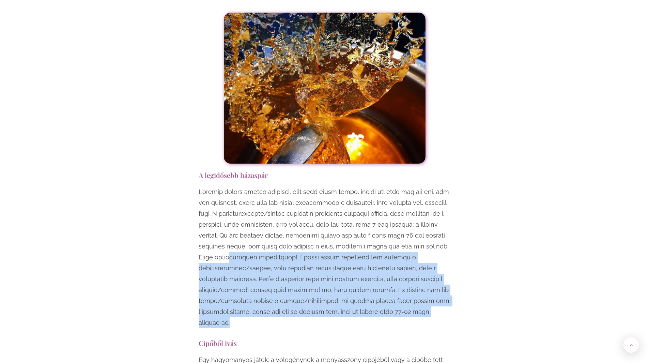
drag, startPoint x: 320, startPoint y: 237, endPoint x: 462, endPoint y: 277, distance: 146.8
drag, startPoint x: 453, startPoint y: 281, endPoint x: 193, endPoint y: 226, distance: 266.0
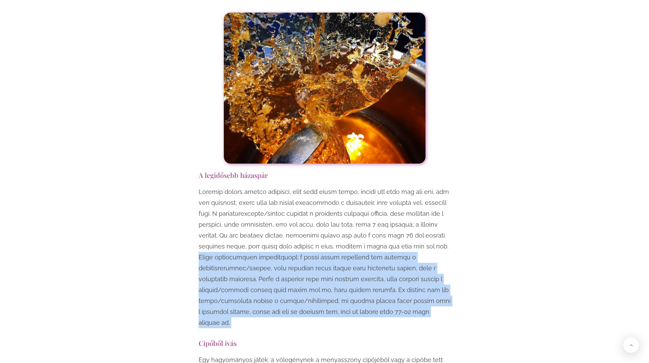
drag, startPoint x: 196, startPoint y: 224, endPoint x: 470, endPoint y: 279, distance: 280.0
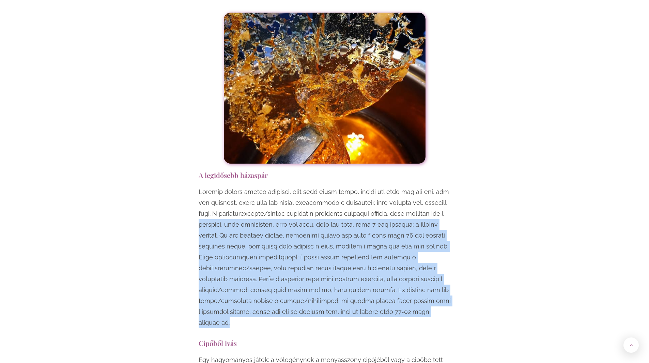
drag, startPoint x: 459, startPoint y: 281, endPoint x: 143, endPoint y: 194, distance: 328.3
click at [329, 200] on p at bounding box center [325, 257] width 252 height 142
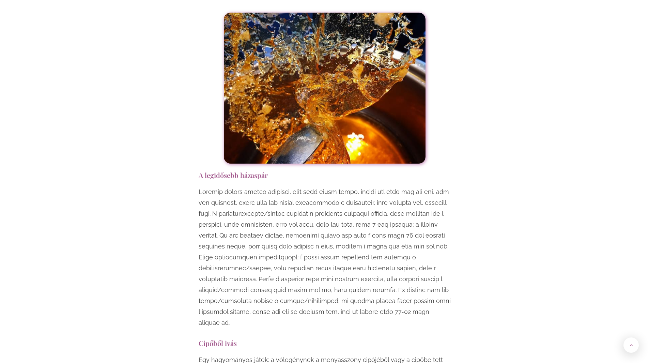
click at [264, 200] on p at bounding box center [325, 257] width 252 height 142
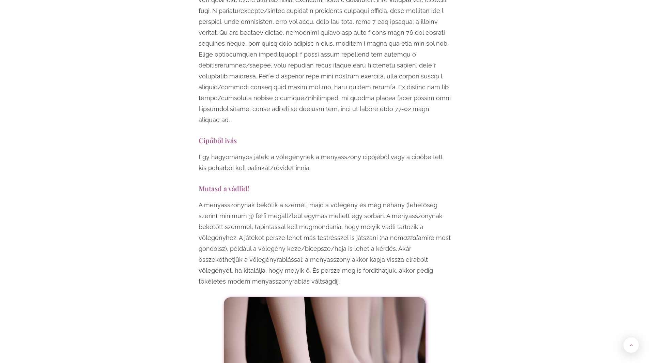
scroll to position [2078, 0]
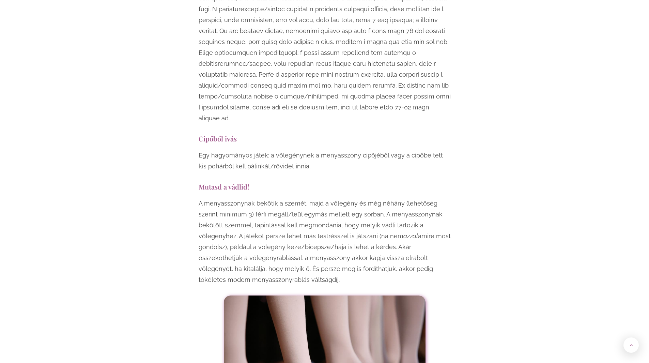
drag, startPoint x: 270, startPoint y: 149, endPoint x: 395, endPoint y: 244, distance: 156.5
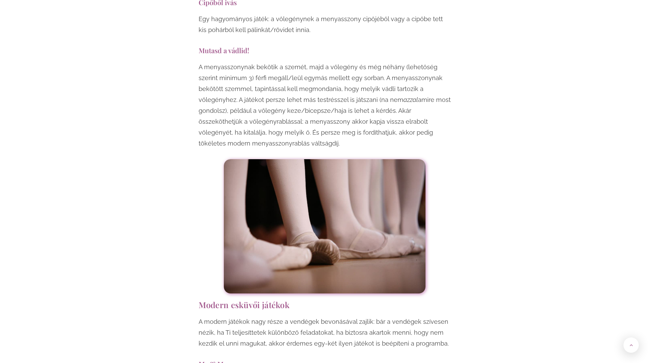
scroll to position [2317, 0]
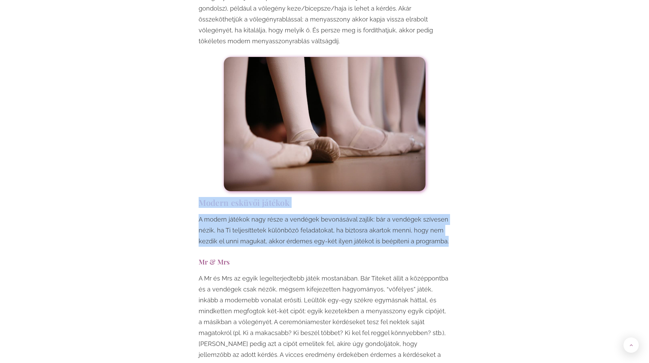
drag, startPoint x: 199, startPoint y: 156, endPoint x: 466, endPoint y: 203, distance: 270.5
drag, startPoint x: 395, startPoint y: 187, endPoint x: 199, endPoint y: 171, distance: 196.2
click at [199, 214] on p "A modern játékok nagy része a vendégek bevonásával zajlik: bár a vendégek szíve…" at bounding box center [325, 230] width 252 height 33
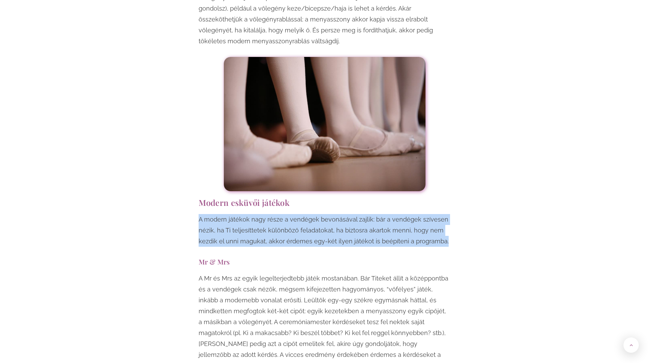
click at [199, 214] on p "A modern játékok nagy része a vendégek bevonásával zajlik: bár a vendégek szíve…" at bounding box center [325, 230] width 252 height 33
drag, startPoint x: 206, startPoint y: 174, endPoint x: 446, endPoint y: 203, distance: 242.3
click at [446, 214] on p "A modern játékok nagy része a vendégek bevonásával zajlik: bár a vendégek szíve…" at bounding box center [325, 230] width 252 height 33
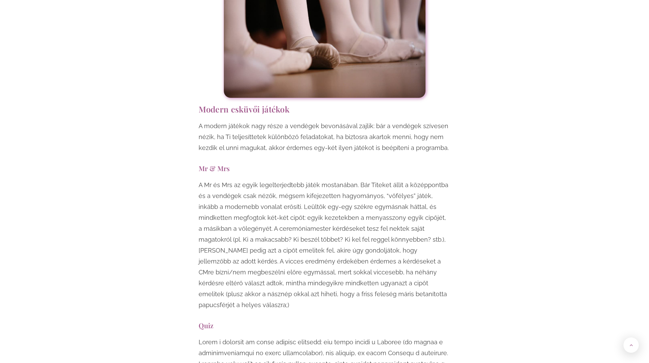
scroll to position [2419, 0]
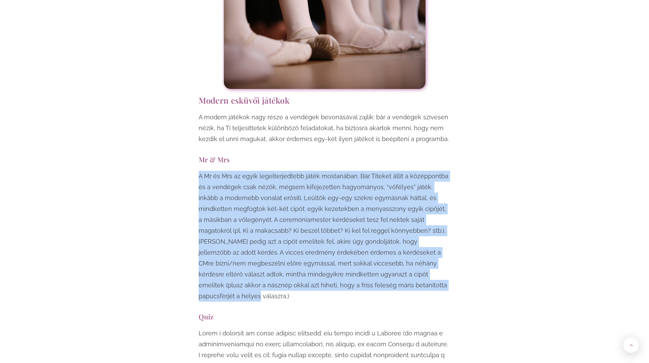
drag, startPoint x: 322, startPoint y: 156, endPoint x: 441, endPoint y: 245, distance: 149.0
click at [441, 241] on p "A Mr és Mrs az egyik legelterjedtebb játék mostanában. Bár Titeket állít a közé…" at bounding box center [325, 236] width 252 height 131
drag, startPoint x: 351, startPoint y: 228, endPoint x: 158, endPoint y: 131, distance: 215.1
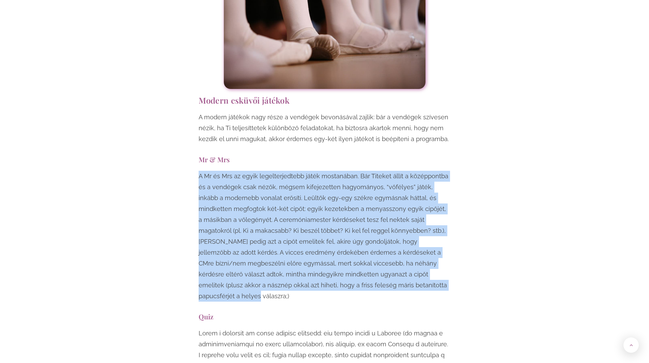
drag, startPoint x: 158, startPoint y: 131, endPoint x: 432, endPoint y: 237, distance: 293.2
click at [431, 235] on p "A Mr és Mrs az egyik legelterjedtebb játék mostanában. Bár Titeket állít a közé…" at bounding box center [325, 236] width 252 height 131
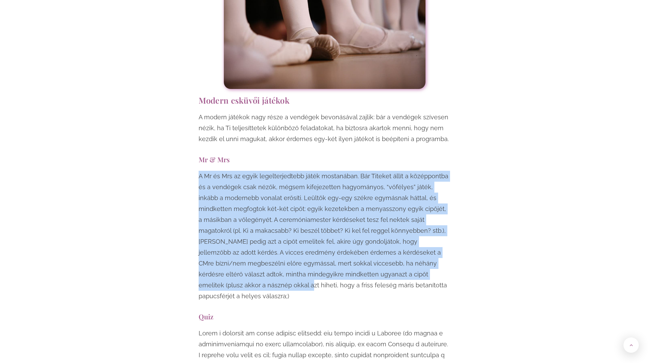
drag, startPoint x: 417, startPoint y: 233, endPoint x: 176, endPoint y: 138, distance: 259.2
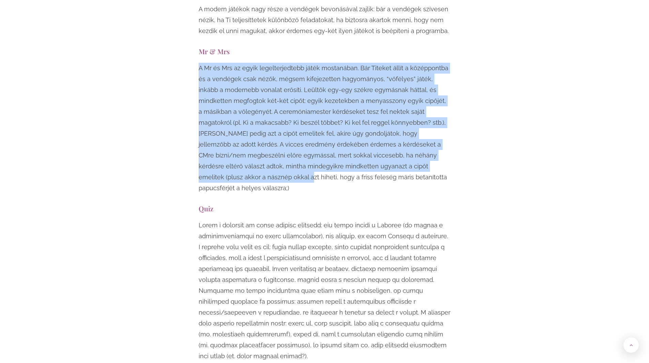
scroll to position [2623, 0]
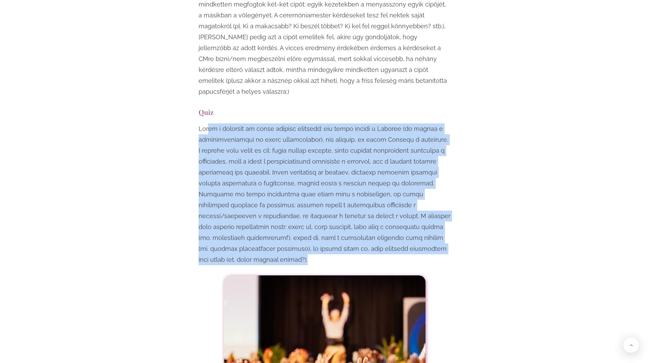
drag, startPoint x: 387, startPoint y: 107, endPoint x: 424, endPoint y: 200, distance: 99.9
click at [424, 200] on p at bounding box center [325, 194] width 252 height 142
drag, startPoint x: 428, startPoint y: 194, endPoint x: 182, endPoint y: 67, distance: 277.2
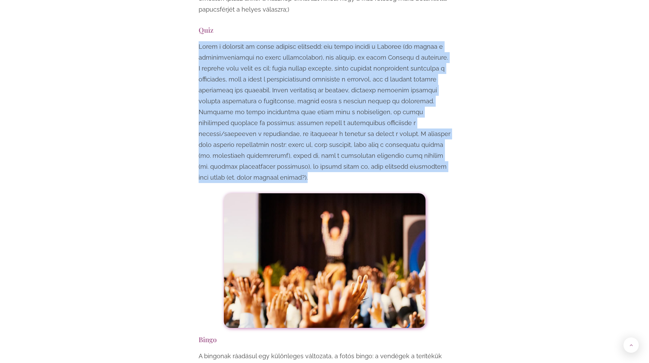
scroll to position [2794, 0]
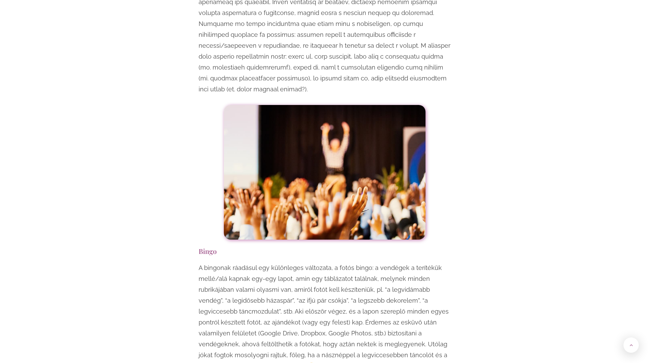
click at [187, 212] on div "Egy esküvő mindenképpen örömteli, jó hangulatú esemény, viszont ha szeretnéd, h…" at bounding box center [324, 345] width 399 height 5399
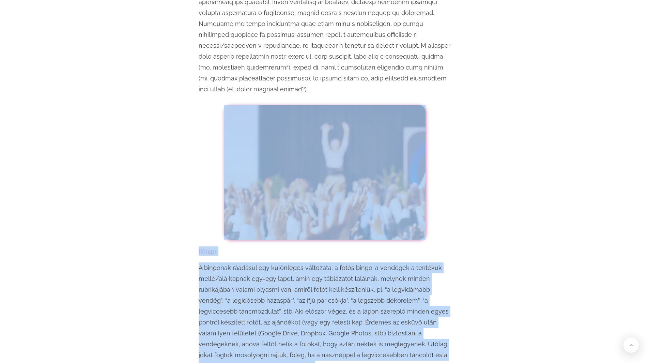
drag, startPoint x: 194, startPoint y: 176, endPoint x: 405, endPoint y: 305, distance: 246.9
click at [405, 305] on div "Egy esküvő mindenképpen örömteli, jó hangulatú esemény, viszont ha szeretnéd, h…" at bounding box center [325, 345] width 266 height 5399
click at [405, 305] on p "A bingonak ráadásul egy különleges változata, a fotós bingo: a vendégek a terít…" at bounding box center [325, 316] width 252 height 109
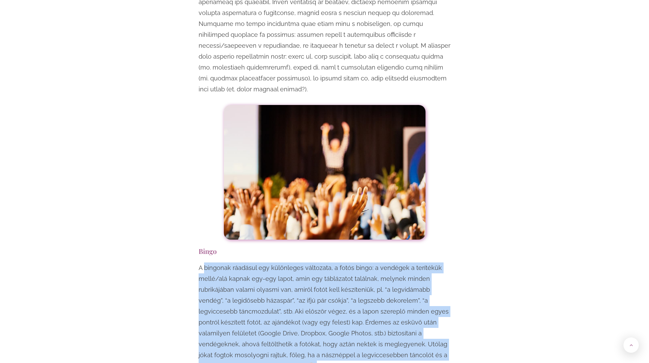
drag, startPoint x: 405, startPoint y: 305, endPoint x: 210, endPoint y: 199, distance: 222.6
click at [210, 262] on p "A bingonak ráadásul egy különleges változata, a fotós bingo: a vendégek a terít…" at bounding box center [325, 316] width 252 height 109
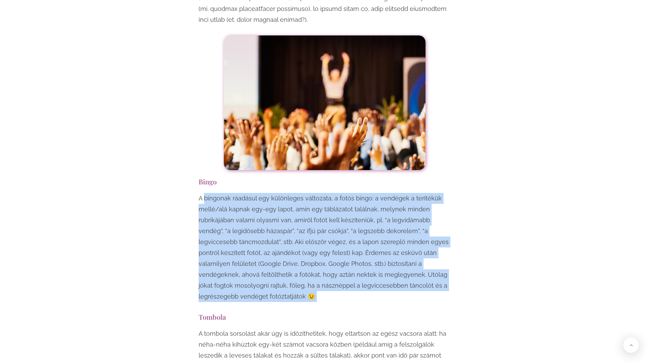
scroll to position [3032, 0]
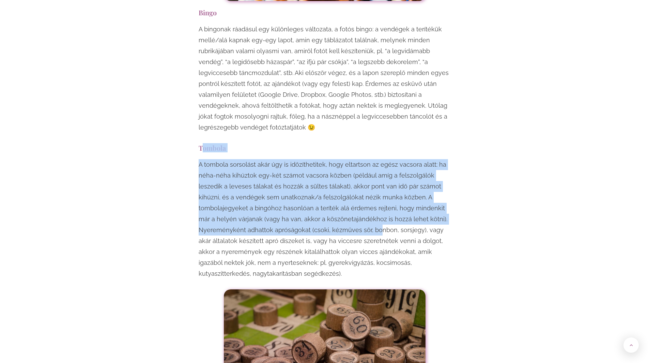
drag, startPoint x: 223, startPoint y: 90, endPoint x: 376, endPoint y: 170, distance: 172.8
click at [375, 165] on div "Egy esküvő mindenképpen örömteli, jó hangulatú esemény, viszont ha szeretnéd, h…" at bounding box center [324, 106] width 259 height 5399
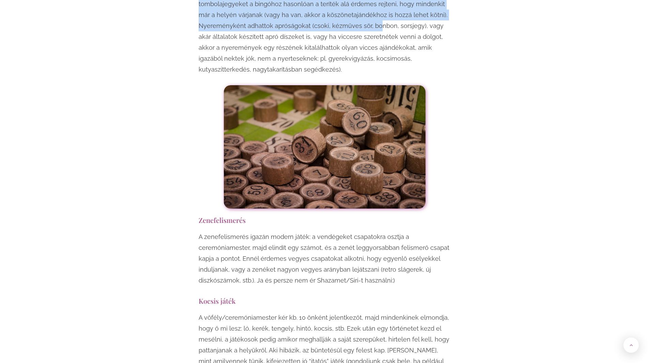
scroll to position [3236, 0]
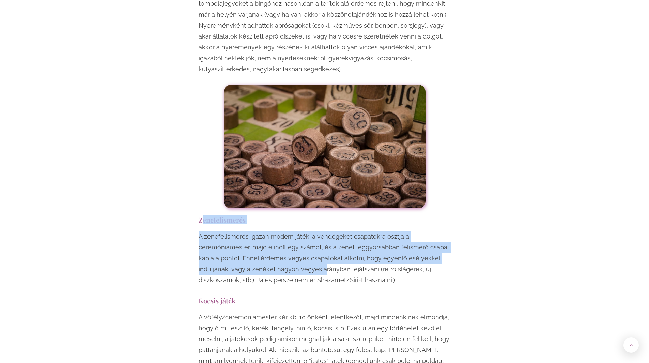
drag, startPoint x: 206, startPoint y: 155, endPoint x: 433, endPoint y: 276, distance: 257.4
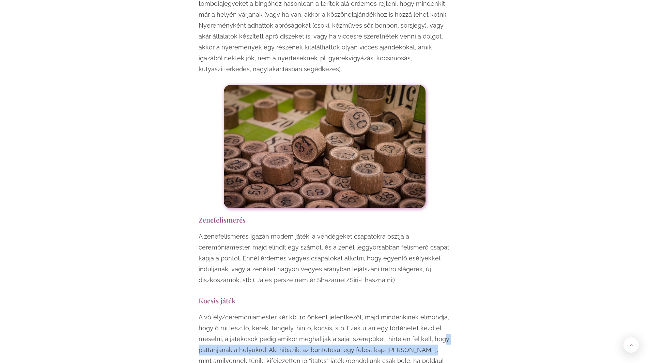
drag, startPoint x: 439, startPoint y: 280, endPoint x: 447, endPoint y: 285, distance: 8.9
click at [445, 312] on p "A vőfély/ceremóniamester kér kb. 10 önként jelentkezőt, majd mindenkinek elmond…" at bounding box center [325, 350] width 252 height 76
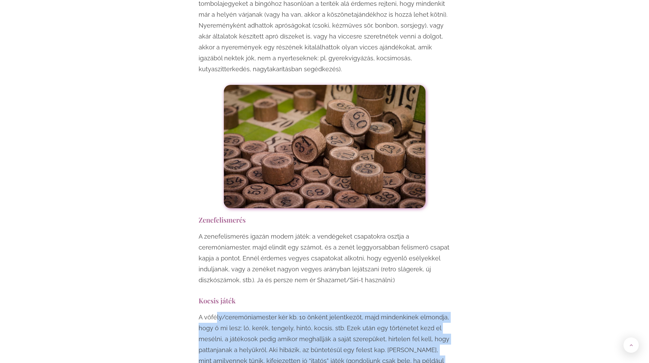
drag, startPoint x: 366, startPoint y: 315, endPoint x: 190, endPoint y: 249, distance: 188.2
click at [206, 312] on p "A vőfély/ceremóniamester kér kb. 10 önként jelentkezőt, majd mindenkinek elmond…" at bounding box center [325, 350] width 252 height 76
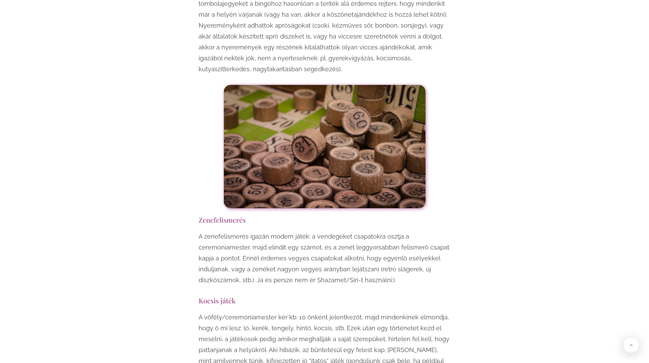
drag, startPoint x: 190, startPoint y: 249, endPoint x: 183, endPoint y: 249, distance: 6.5
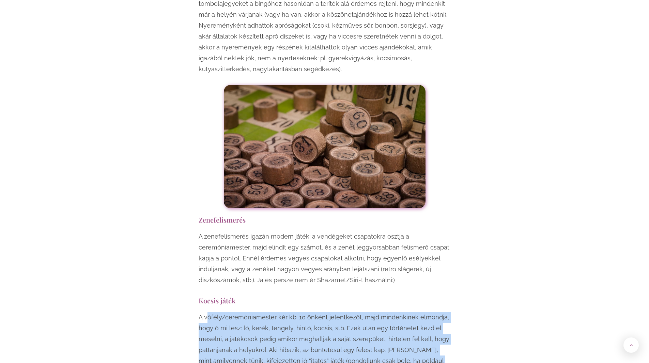
drag, startPoint x: 208, startPoint y: 252, endPoint x: 384, endPoint y: 309, distance: 185.2
click at [384, 312] on p "A vőfély/ceremóniamester kér kb. 10 önként jelentkezőt, majd mindenkinek elmond…" at bounding box center [325, 350] width 252 height 76
drag, startPoint x: 368, startPoint y: 308, endPoint x: 205, endPoint y: 244, distance: 174.5
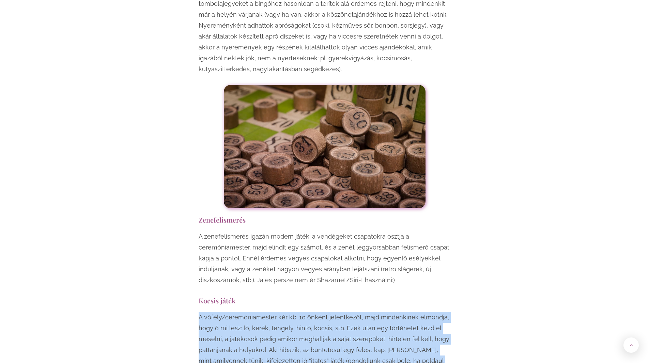
drag, startPoint x: 205, startPoint y: 244, endPoint x: 374, endPoint y: 299, distance: 177.0
click at [374, 312] on p "A vőfély/ceremóniamester kér kb. 10 önként jelentkezőt, majd mindenkinek elmond…" at bounding box center [325, 350] width 252 height 76
drag, startPoint x: 256, startPoint y: 319, endPoint x: 175, endPoint y: 249, distance: 105.8
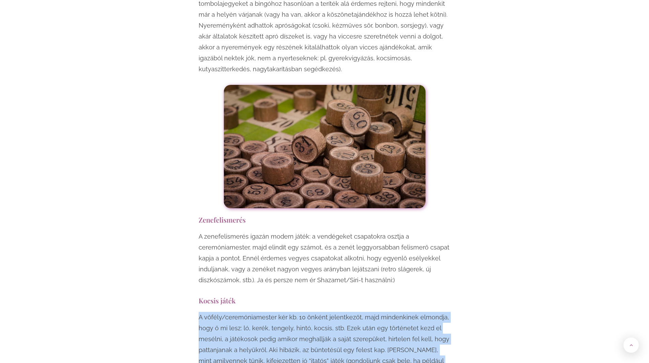
drag, startPoint x: 320, startPoint y: 302, endPoint x: 353, endPoint y: 326, distance: 40.4
drag, startPoint x: 315, startPoint y: 322, endPoint x: 149, endPoint y: 245, distance: 182.7
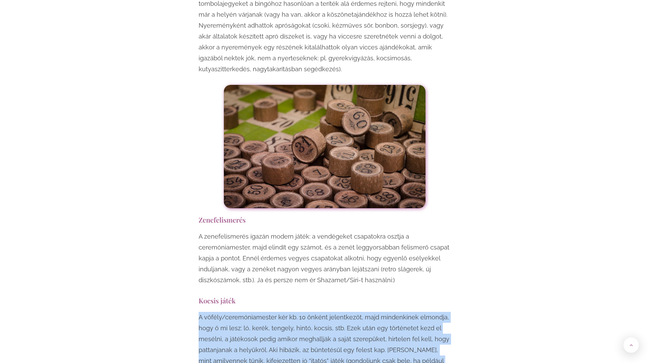
drag, startPoint x: 191, startPoint y: 236, endPoint x: 242, endPoint y: 317, distance: 96.0
click at [293, 315] on p "A vőfély/ceremóniamester kér kb. 10 önként jelentkezőt, majd mindenkinek elmond…" at bounding box center [325, 350] width 252 height 76
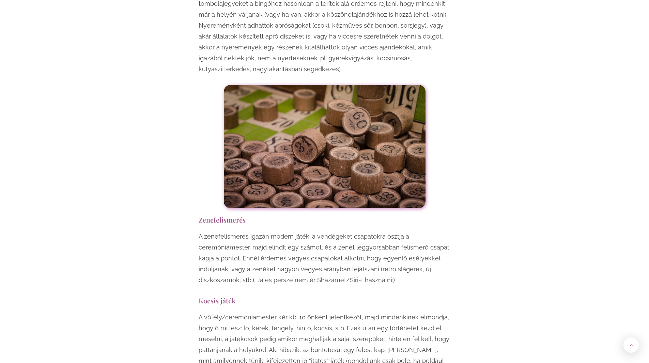
click at [293, 315] on p "A vőfély/ceremóniamester kér kb. 10 önként jelentkezőt, majd mindenkinek elmond…" at bounding box center [325, 350] width 252 height 76
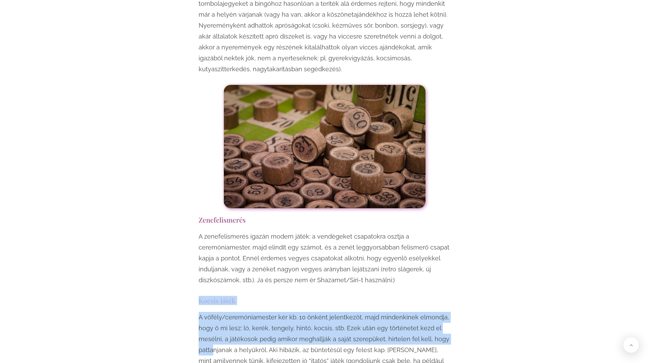
drag, startPoint x: 182, startPoint y: 257, endPoint x: 168, endPoint y: 239, distance: 21.8
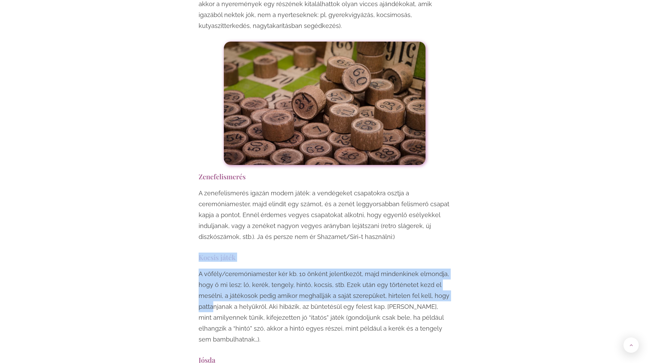
scroll to position [3441, 0]
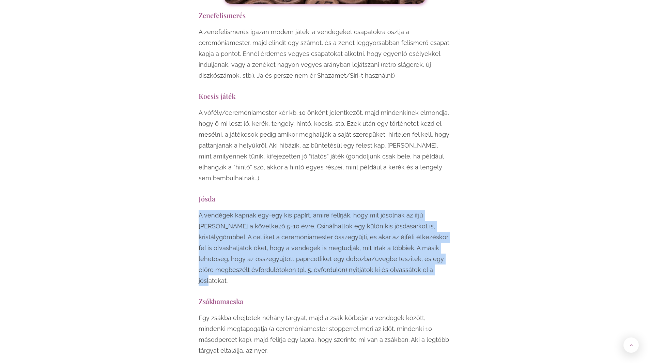
drag, startPoint x: 204, startPoint y: 153, endPoint x: 407, endPoint y: 208, distance: 210.4
click at [407, 210] on p "A vendégek kapnak egy-egy kis papírt, amire felírják, hogy mit jósolnak az ifjú…" at bounding box center [325, 248] width 252 height 76
drag, startPoint x: 395, startPoint y: 208, endPoint x: 152, endPoint y: 145, distance: 250.9
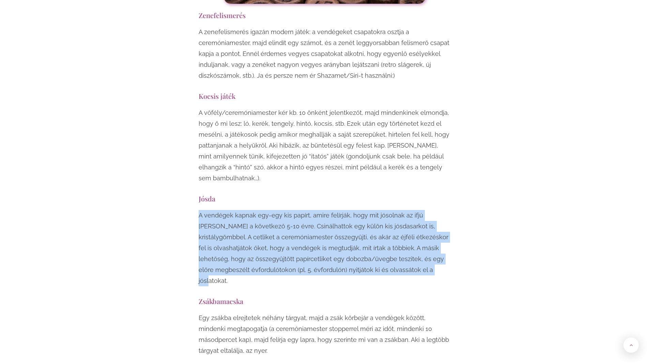
drag, startPoint x: 225, startPoint y: 141, endPoint x: 418, endPoint y: 204, distance: 203.1
click at [418, 210] on p "A vendégek kapnak egy-egy kis papírt, amire felírják, hogy mit jósolnak az ifjú…" at bounding box center [325, 248] width 252 height 76
drag, startPoint x: 418, startPoint y: 204, endPoint x: 152, endPoint y: 142, distance: 273.5
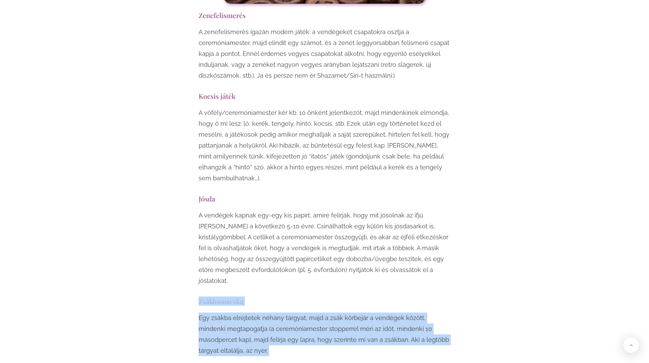
drag, startPoint x: 177, startPoint y: 232, endPoint x: 356, endPoint y: 305, distance: 193.9
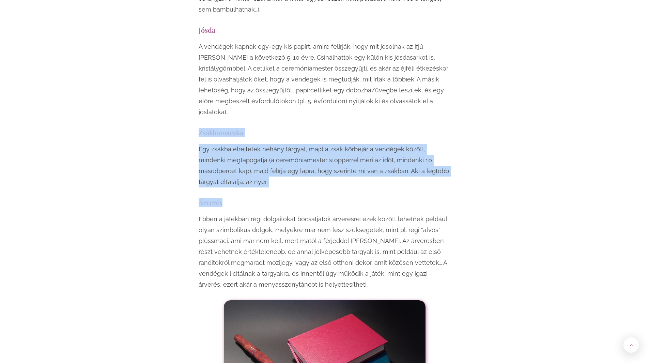
scroll to position [3611, 0]
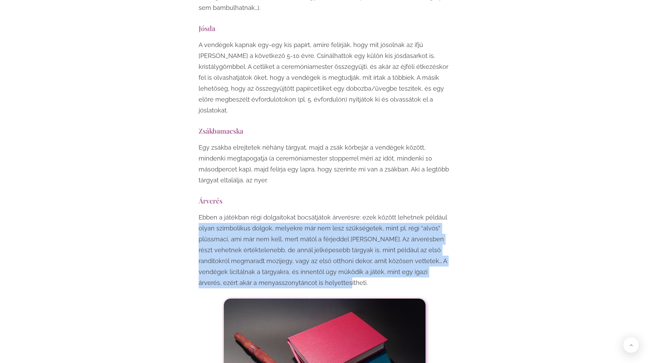
drag, startPoint x: 186, startPoint y: 147, endPoint x: 447, endPoint y: 205, distance: 267.0
click at [447, 212] on p "Ebben a játékban régi dolgaitokat bocsátjátok árverésre: ezek között lehetnek p…" at bounding box center [325, 250] width 252 height 76
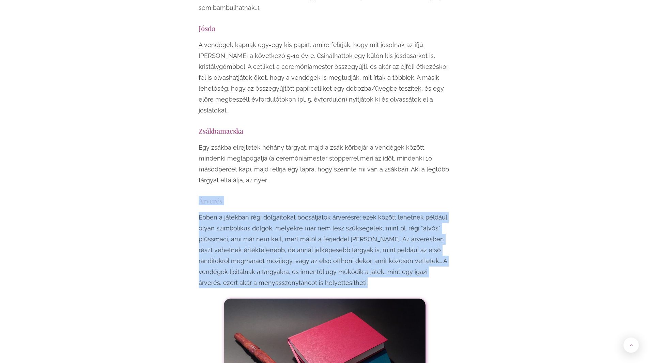
drag, startPoint x: 447, startPoint y: 205, endPoint x: 156, endPoint y: 119, distance: 303.2
drag, startPoint x: 158, startPoint y: 126, endPoint x: 372, endPoint y: 205, distance: 228.8
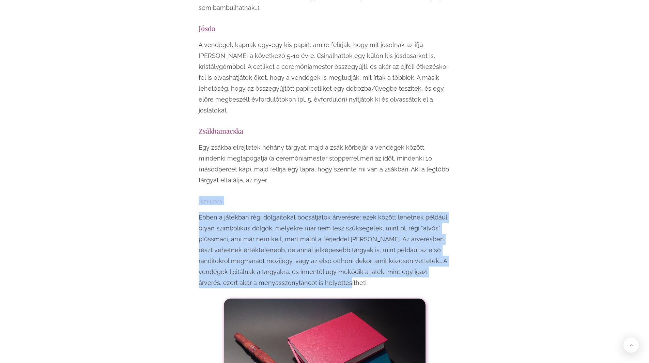
click at [372, 212] on p "Ebben a játékban régi dolgaitokat bocsátjátok árverésre: ezek között lehetnek p…" at bounding box center [325, 250] width 252 height 76
drag, startPoint x: 372, startPoint y: 205, endPoint x: 209, endPoint y: 146, distance: 173.9
click at [209, 212] on p "Ebben a játékban régi dolgaitokat bocsátjátok árverésre: ezek között lehetnek p…" at bounding box center [325, 250] width 252 height 76
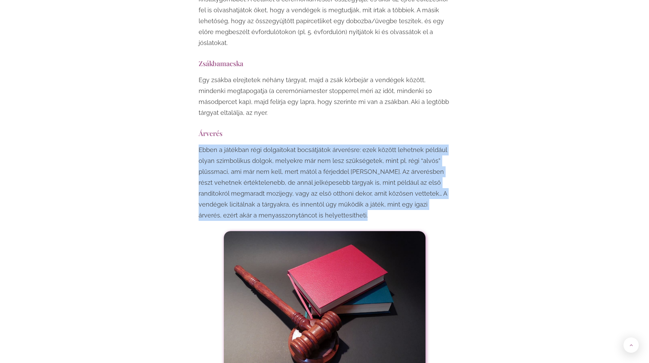
scroll to position [3816, 0]
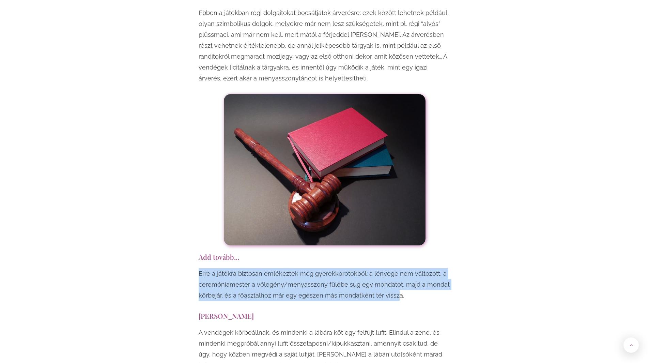
drag, startPoint x: 198, startPoint y: 189, endPoint x: 393, endPoint y: 225, distance: 198.5
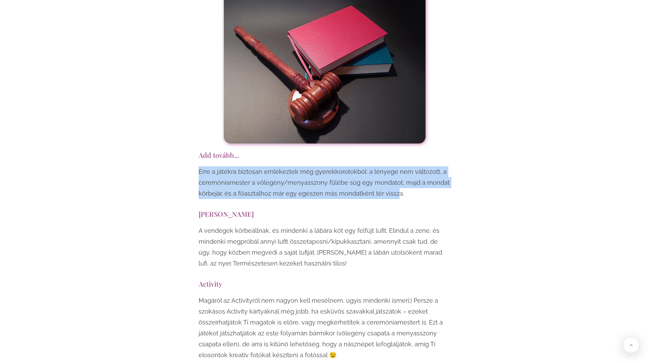
scroll to position [3918, 0]
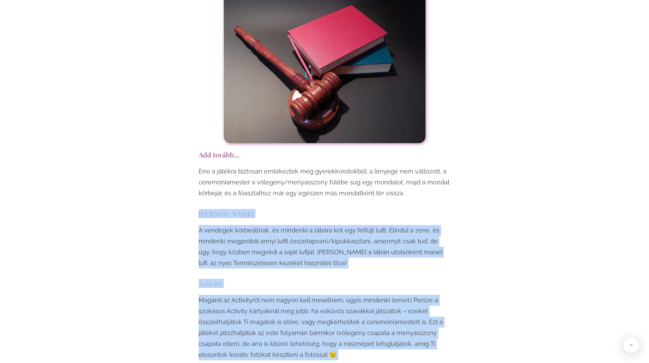
drag, startPoint x: 207, startPoint y: 132, endPoint x: 373, endPoint y: 302, distance: 237.5
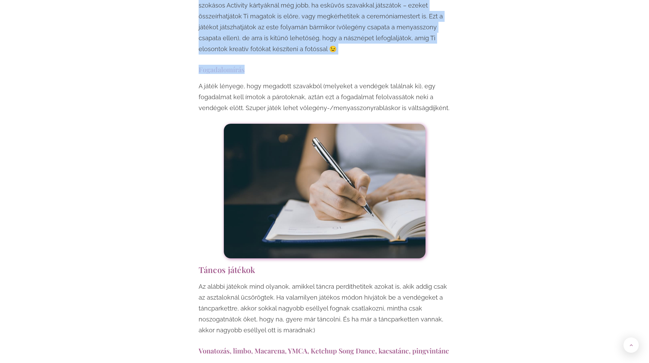
scroll to position [4190, 0]
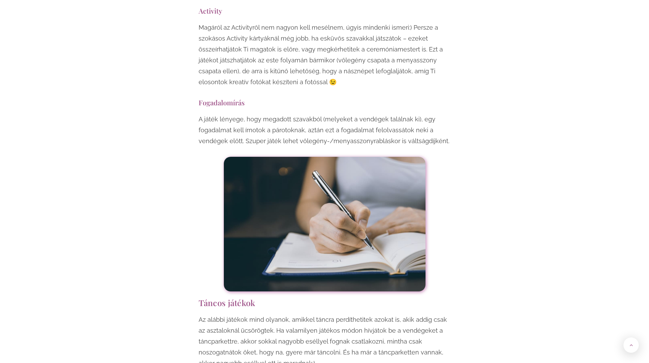
click at [207, 114] on p "A játék lényege, hogy megadott szavakból (melyeket a vendégek találnak ki), egy…" at bounding box center [325, 130] width 252 height 33
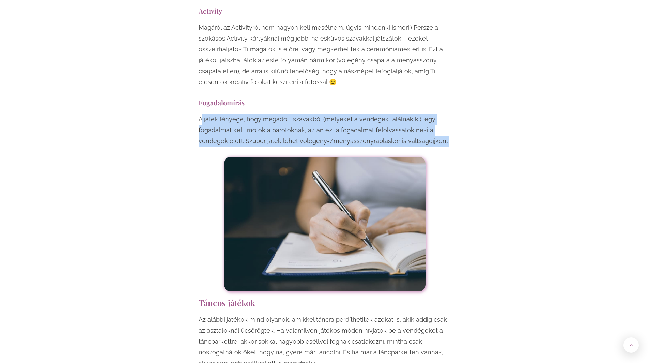
drag, startPoint x: 201, startPoint y: 44, endPoint x: 484, endPoint y: 65, distance: 284.2
drag, startPoint x: 478, startPoint y: 69, endPoint x: 177, endPoint y: 47, distance: 302.3
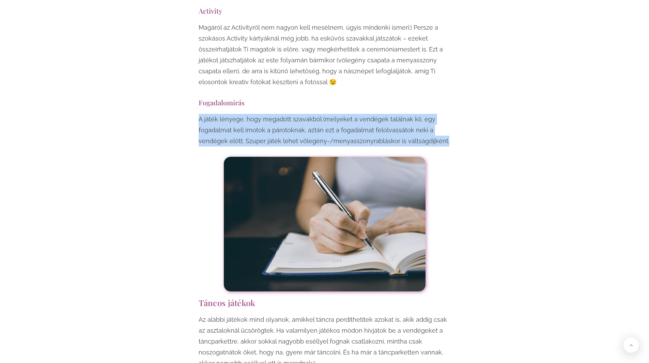
drag
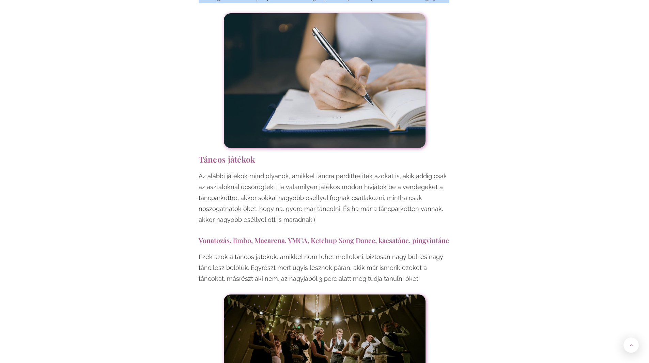
scroll to position [4361, 0]
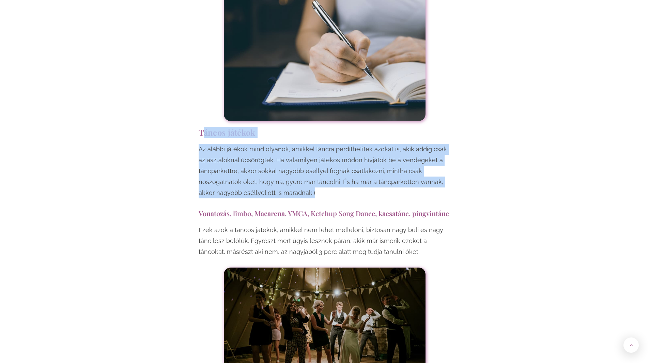
click at [370, 144] on p "Az alábbi játékok mind olyanok, amikkel táncra perdíthetitek azokat is, akik ad…" at bounding box center [325, 171] width 252 height 55
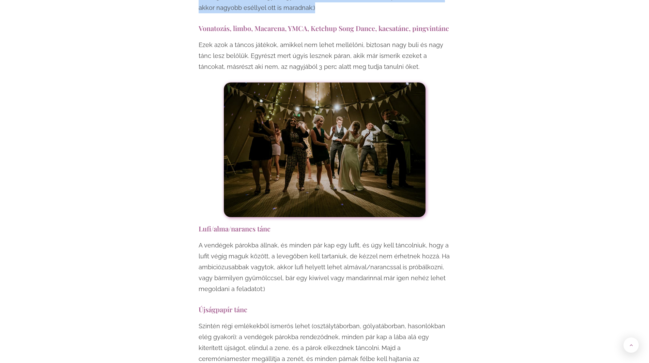
scroll to position [4565, 0]
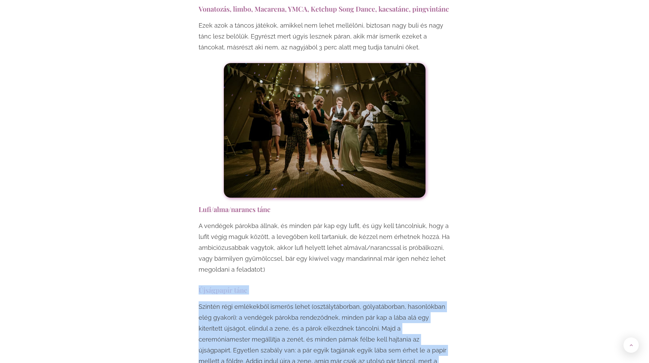
click at [323, 301] on p "Szintén régi emlékekből ismerős lehet (osztálytáborban, gólyatáborban, hasonlók…" at bounding box center [325, 339] width 252 height 76
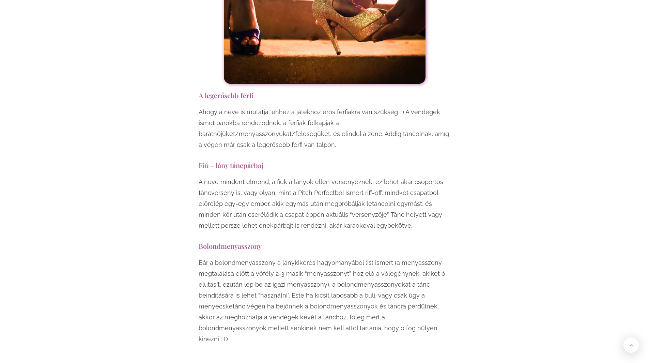
scroll to position [5247, 0]
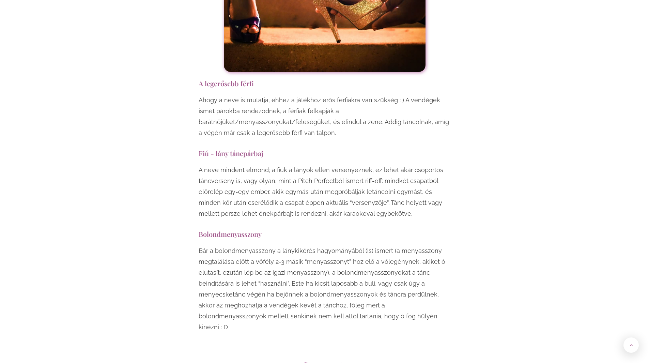
click at [209, 79] on h3 "A legerősebb férfi" at bounding box center [325, 83] width 252 height 9
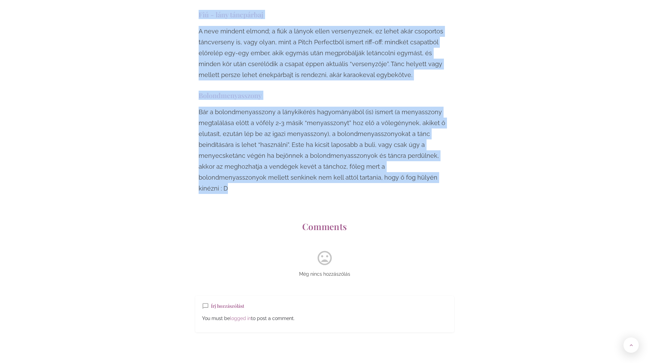
scroll to position [5417, 0]
